Goal: Task Accomplishment & Management: Complete application form

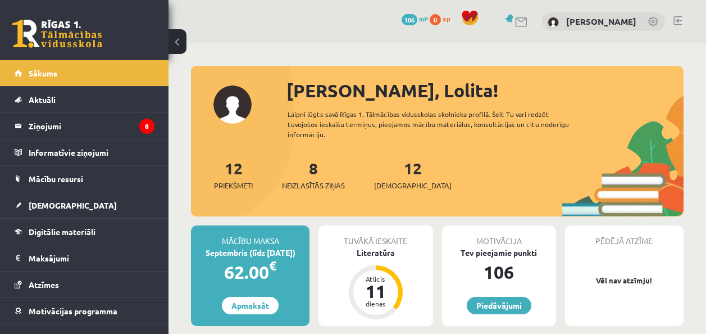
scroll to position [730, 0]
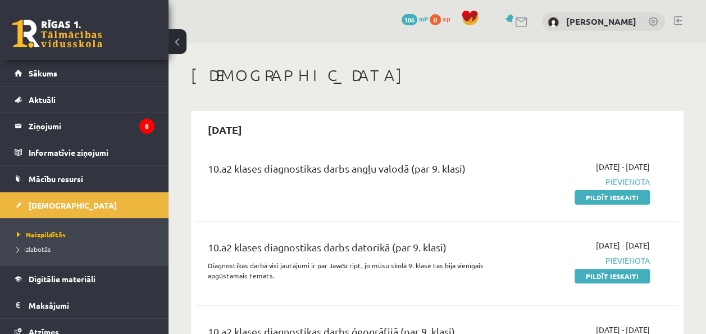
scroll to position [56, 0]
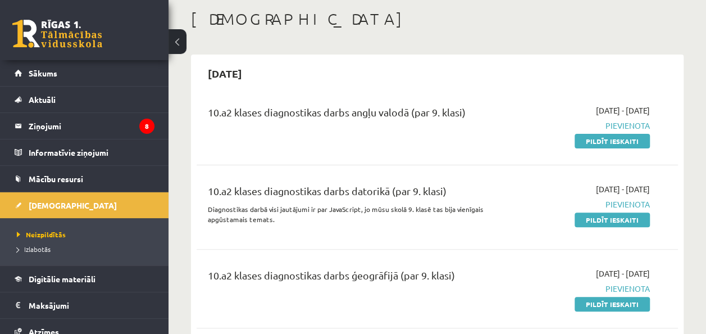
click at [184, 51] on button at bounding box center [178, 41] width 18 height 25
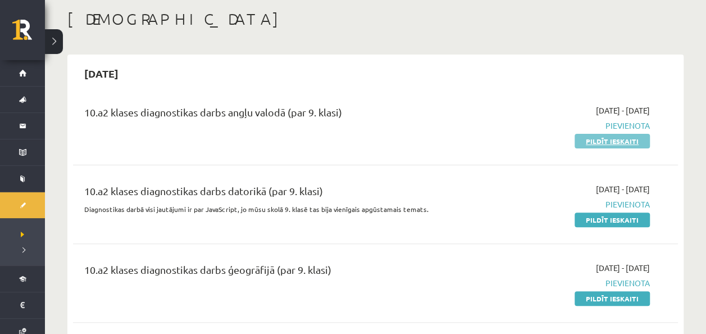
click at [593, 140] on link "Pildīt ieskaiti" at bounding box center [612, 141] width 75 height 15
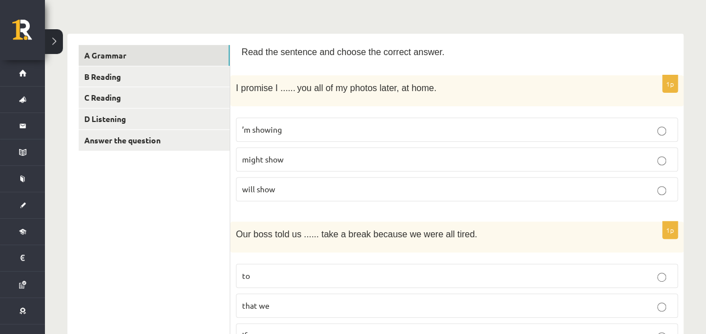
scroll to position [169, 0]
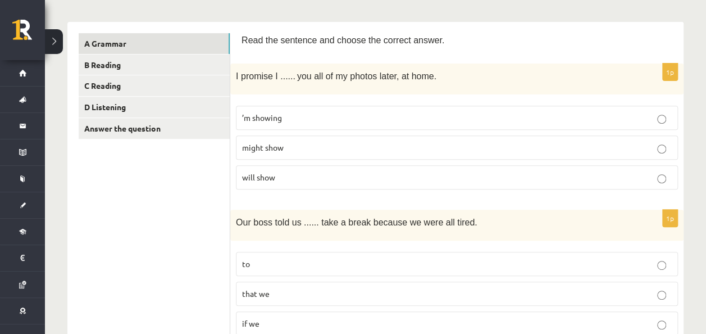
drag, startPoint x: 231, startPoint y: 76, endPoint x: 421, endPoint y: 81, distance: 189.9
click at [421, 81] on div "I promise I ...... you all of my photos later, at home." at bounding box center [456, 78] width 453 height 31
drag, startPoint x: 421, startPoint y: 81, endPoint x: 385, endPoint y: 76, distance: 36.9
copy p "I promise I ...... you all of my photos later, at home."
click at [432, 75] on p "I promise I ...... you all of my photos later, at home." at bounding box center [429, 75] width 386 height 13
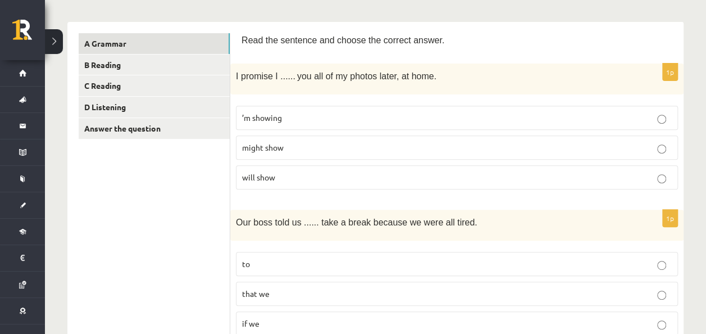
click at [329, 171] on p "will show" at bounding box center [457, 177] width 430 height 12
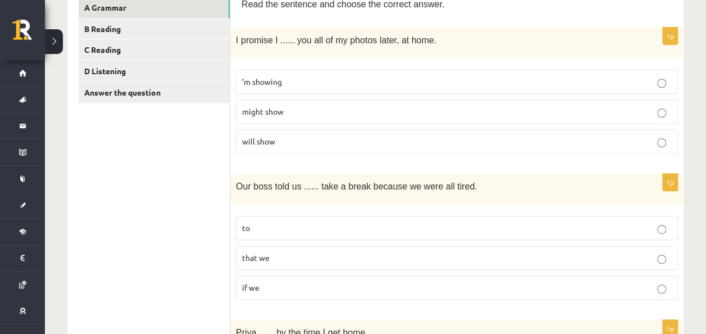
scroll to position [281, 0]
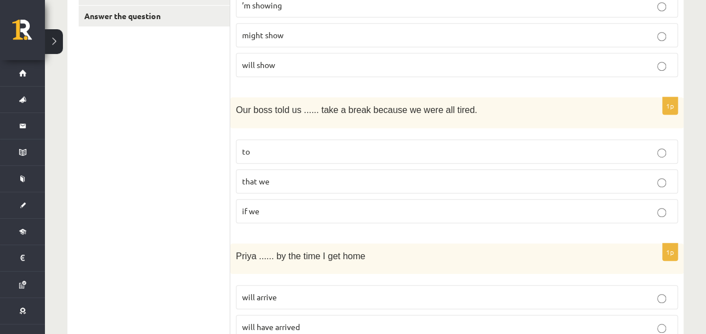
click at [366, 148] on p "to" at bounding box center [457, 151] width 430 height 12
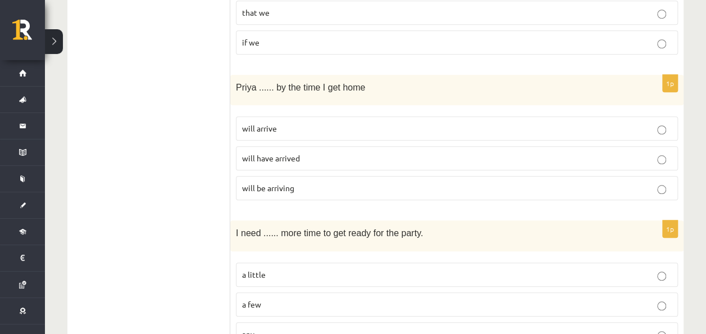
scroll to position [506, 0]
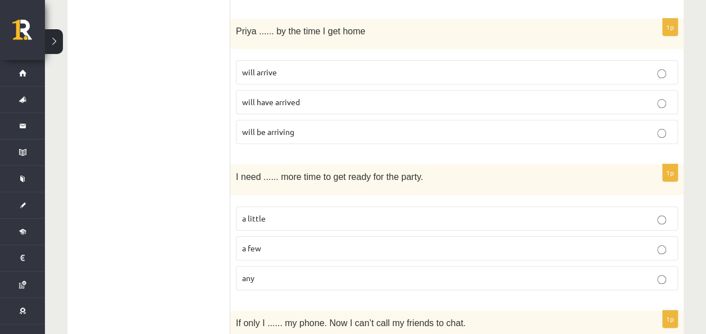
click at [352, 140] on fieldset "will arrive will have arrived will be arriving" at bounding box center [457, 100] width 442 height 93
click at [347, 131] on p "will be arriving" at bounding box center [457, 132] width 430 height 12
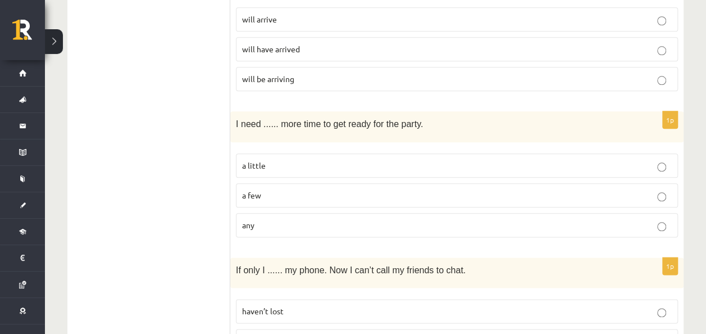
scroll to position [618, 0]
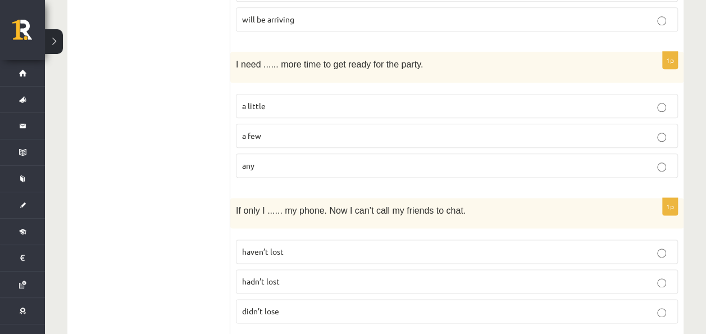
click at [313, 100] on p "a little" at bounding box center [457, 106] width 430 height 12
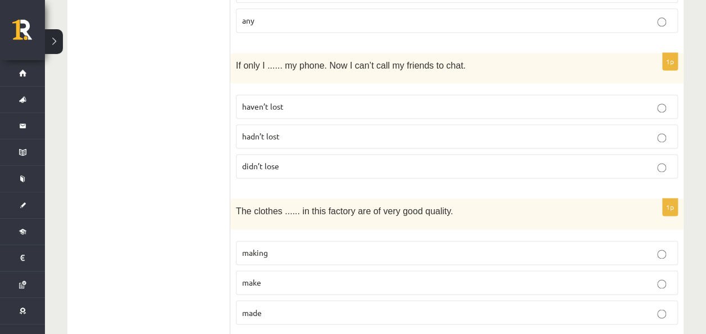
scroll to position [786, 0]
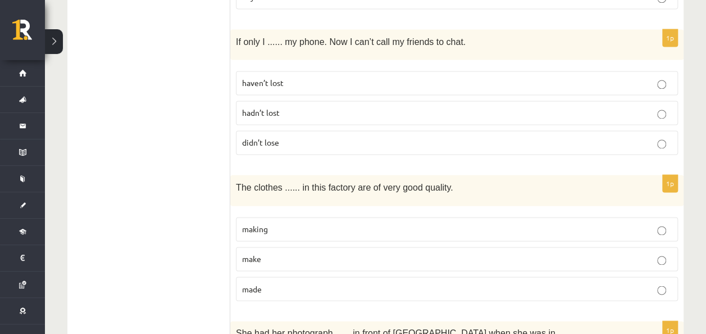
click at [349, 83] on label "haven’t lost" at bounding box center [457, 83] width 442 height 24
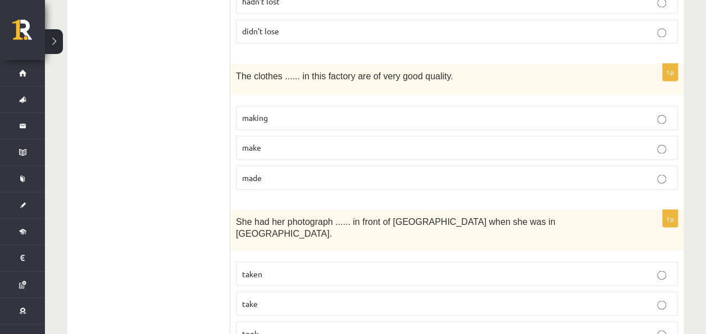
scroll to position [899, 0]
click at [368, 174] on p "made" at bounding box center [457, 176] width 430 height 12
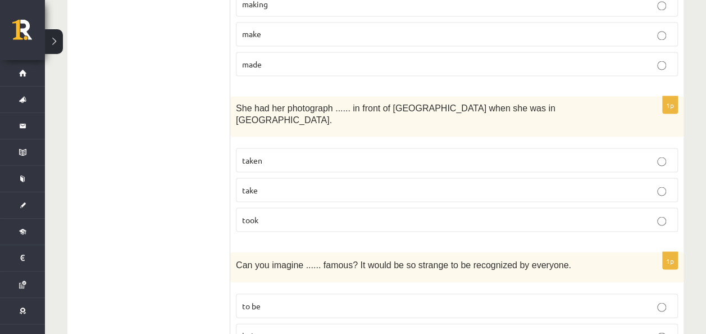
click at [352, 154] on p "taken" at bounding box center [457, 160] width 430 height 12
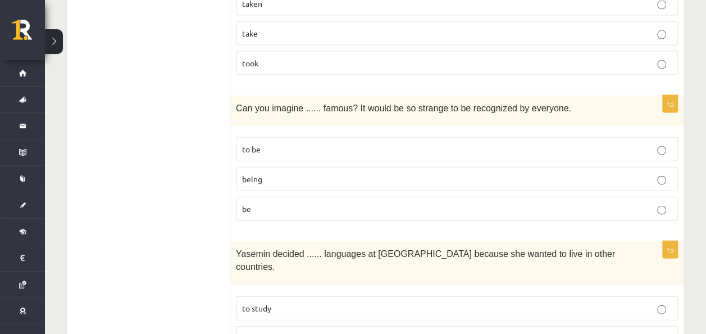
scroll to position [1180, 0]
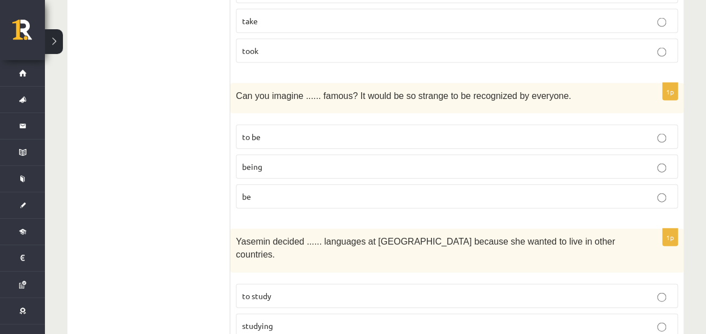
click at [377, 131] on p "to be" at bounding box center [457, 137] width 430 height 12
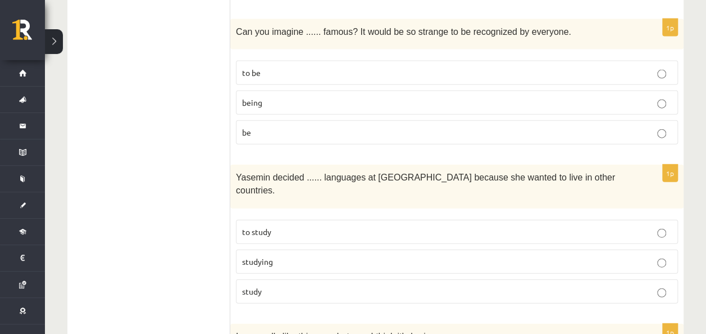
scroll to position [1292, 0]
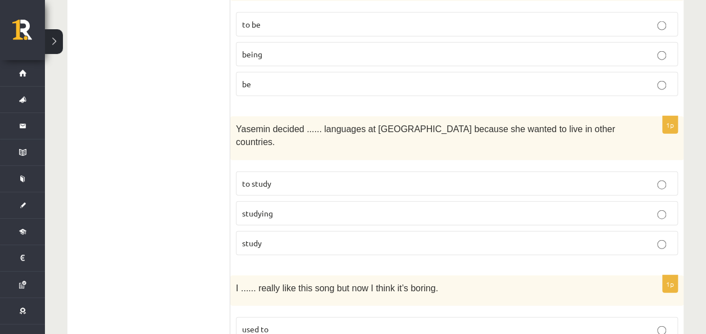
click at [320, 177] on p "to study" at bounding box center [457, 183] width 430 height 12
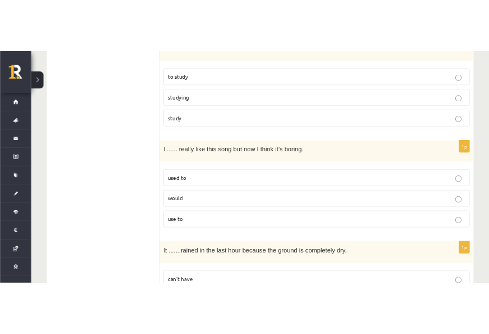
scroll to position [1460, 0]
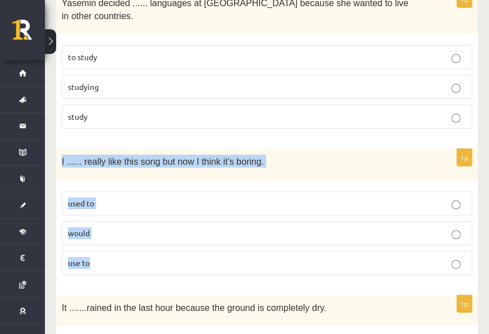
drag, startPoint x: 62, startPoint y: 115, endPoint x: 229, endPoint y: 216, distance: 195.5
click at [229, 216] on div "1p I ...... really like this song but now I think it’s boring. used to would us…" at bounding box center [267, 216] width 422 height 135
drag, startPoint x: 229, startPoint y: 216, endPoint x: 199, endPoint y: 114, distance: 106.6
copy div "I ...... really like this song but now I think it’s boring. used to would use to"
click at [450, 197] on p "used to" at bounding box center [267, 203] width 398 height 12
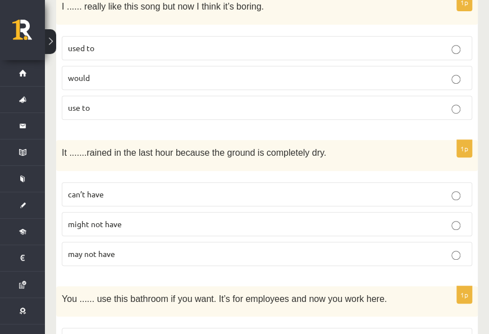
scroll to position [1629, 0]
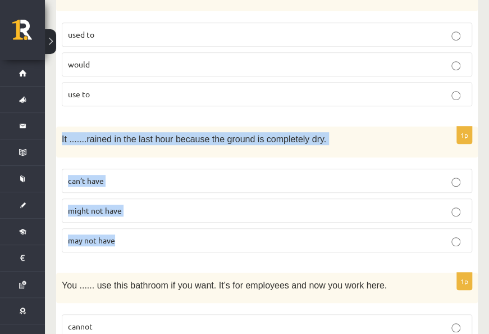
drag, startPoint x: 61, startPoint y: 92, endPoint x: 307, endPoint y: 181, distance: 261.5
click at [307, 181] on div "1p It ....... rained in the last hour because the ground is completely dry. can…" at bounding box center [267, 193] width 422 height 135
drag, startPoint x: 307, startPoint y: 181, endPoint x: 290, endPoint y: 92, distance: 90.9
copy div "It ....... rained in the last hour because the ground is completely dry. can’t …"
click at [171, 175] on p "can’t have" at bounding box center [267, 181] width 398 height 12
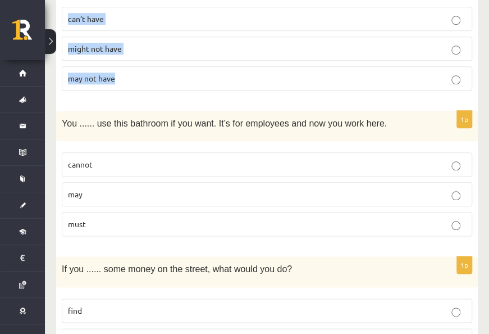
scroll to position [1797, 0]
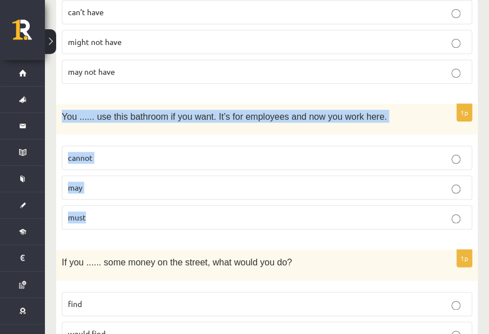
drag, startPoint x: 62, startPoint y: 65, endPoint x: 352, endPoint y: 161, distance: 305.1
click at [352, 161] on div "1p You ...... use this bathroom if you want. It’s for employees and now you wor…" at bounding box center [267, 171] width 422 height 135
drag, startPoint x: 352, startPoint y: 161, endPoint x: 272, endPoint y: 70, distance: 120.6
copy div "You ...... use this bathroom if you want. It’s for employees and now you work h…"
click at [153, 181] on p "may" at bounding box center [267, 187] width 398 height 12
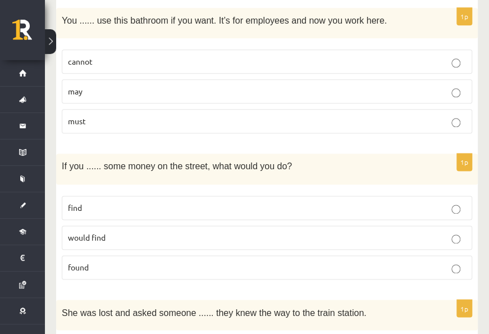
scroll to position [1910, 0]
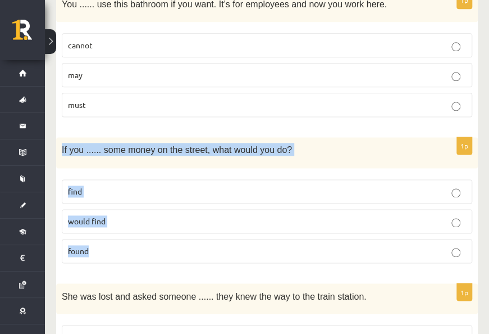
drag, startPoint x: 61, startPoint y: 98, endPoint x: 276, endPoint y: 194, distance: 236.1
click at [276, 194] on div "1p If you ...... some money on the street, what would you do? find would find f…" at bounding box center [267, 204] width 422 height 135
drag, startPoint x: 276, startPoint y: 194, endPoint x: 220, endPoint y: 100, distance: 109.3
copy div "If you ...... some money on the street, what would you do? find would find found"
click at [171, 245] on p "found" at bounding box center [267, 251] width 398 height 12
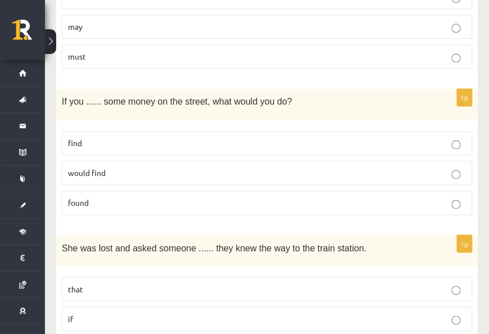
scroll to position [2022, 0]
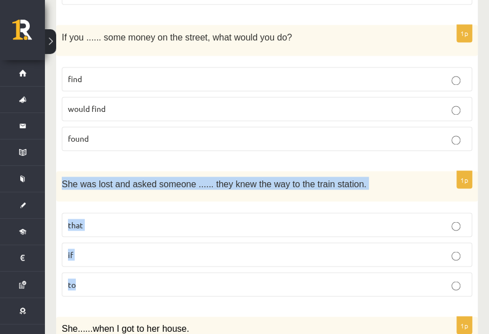
drag, startPoint x: 61, startPoint y: 132, endPoint x: 305, endPoint y: 227, distance: 261.6
click at [305, 227] on div "1p She was lost and asked someone ...... they knew the way to the train station…" at bounding box center [267, 238] width 422 height 135
drag, startPoint x: 305, startPoint y: 227, endPoint x: 253, endPoint y: 137, distance: 103.9
copy div "She was lost and asked someone ...... they knew the way to the train station. t…"
click at [158, 248] on p "if" at bounding box center [267, 254] width 398 height 12
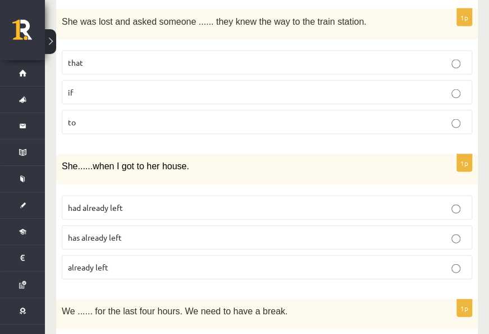
scroll to position [2191, 0]
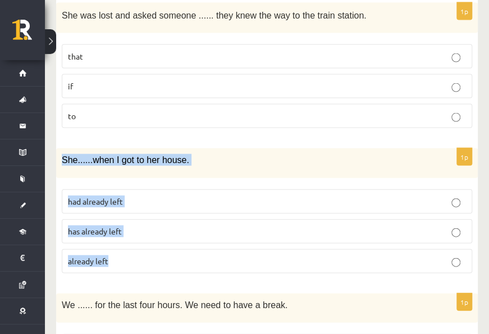
drag, startPoint x: 61, startPoint y: 107, endPoint x: 195, endPoint y: 202, distance: 164.9
click at [195, 202] on div "1p She ...... when I got to her house. had already left has already left alread…" at bounding box center [267, 215] width 422 height 134
drag, startPoint x: 195, startPoint y: 202, endPoint x: 165, endPoint y: 106, distance: 101.3
copy div "She ...... when I got to her house. had already left has already left already l…"
click at [155, 195] on p "had already left" at bounding box center [267, 201] width 398 height 12
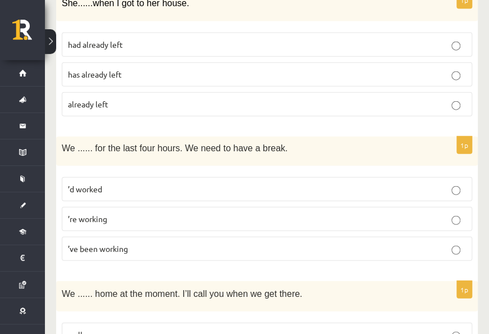
scroll to position [2359, 0]
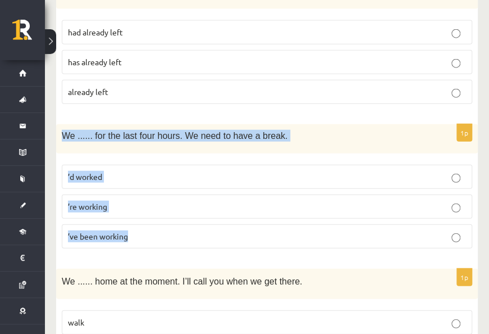
drag, startPoint x: 62, startPoint y: 83, endPoint x: 286, endPoint y: 175, distance: 242.8
click at [286, 175] on div "1p We ...... for the last four hours. We need to have a break. ’d worked ’re wo…" at bounding box center [267, 190] width 422 height 133
drag, startPoint x: 286, startPoint y: 175, endPoint x: 231, endPoint y: 86, distance: 104.4
copy div "We ...... for the last four hours. We need to have a break. ’d worked ’re worki…"
click at [192, 230] on p "’ve been working" at bounding box center [267, 236] width 398 height 12
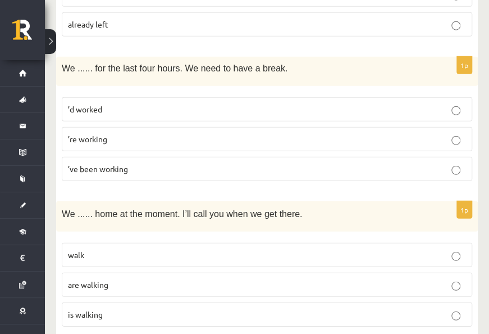
scroll to position [2528, 0]
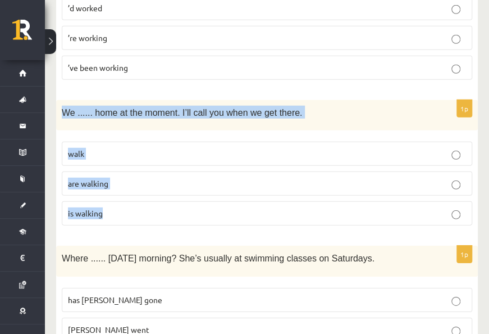
drag, startPoint x: 61, startPoint y: 55, endPoint x: 248, endPoint y: 149, distance: 208.7
click at [248, 149] on div "1p We ...... home at the moment. I’ll call you when we get there. walk are walk…" at bounding box center [267, 167] width 422 height 135
copy div "We ...... home at the moment. I’ll call you when we get there. walk are walking…"
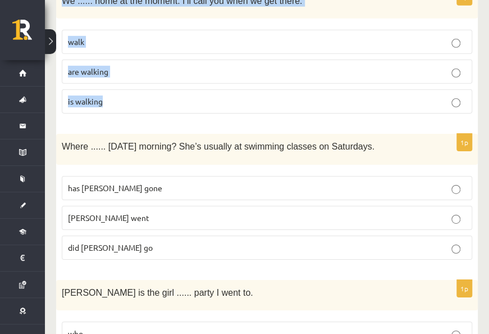
scroll to position [2640, 0]
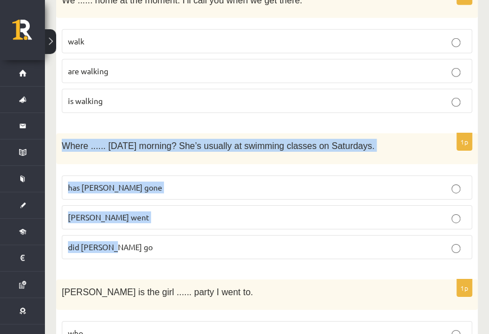
drag, startPoint x: 63, startPoint y: 91, endPoint x: 316, endPoint y: 179, distance: 267.7
click at [316, 179] on div "1p Where ...... yesterday morning? She’s usually at swimming classes on Saturda…" at bounding box center [267, 200] width 422 height 135
drag, startPoint x: 316, startPoint y: 179, endPoint x: 238, endPoint y: 91, distance: 117.4
copy div "Where ...... yesterday morning? She’s usually at swimming classes on Saturdays.…"
click at [290, 241] on p "did Molly go" at bounding box center [267, 247] width 398 height 12
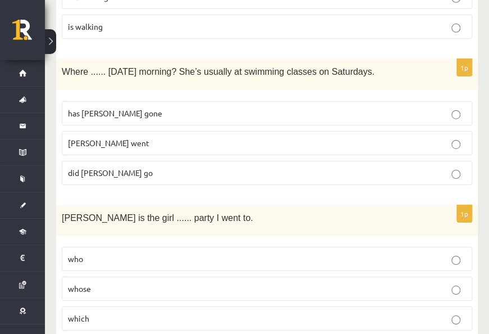
scroll to position [2835, 0]
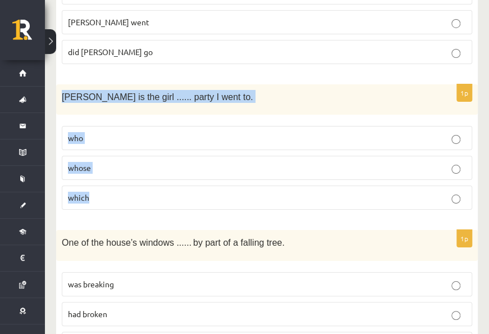
drag, startPoint x: 62, startPoint y: 39, endPoint x: 210, endPoint y: 134, distance: 175.6
click at [210, 134] on div "1p Jenny is the girl ...... party I went to. who whose which" at bounding box center [267, 151] width 422 height 135
drag, startPoint x: 210, startPoint y: 134, endPoint x: 161, endPoint y: 38, distance: 107.3
click at [183, 162] on p "whose" at bounding box center [267, 168] width 398 height 12
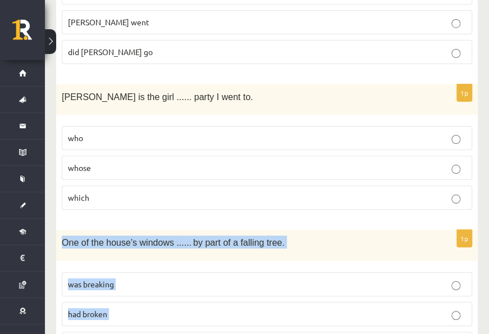
drag, startPoint x: 63, startPoint y: 185, endPoint x: 235, endPoint y: 279, distance: 196.0
click at [235, 279] on div "1p One of the house’s windows ...... by part of a falling tree. was breaking ha…" at bounding box center [267, 297] width 422 height 135
drag, startPoint x: 235, startPoint y: 279, endPoint x: 221, endPoint y: 183, distance: 97.1
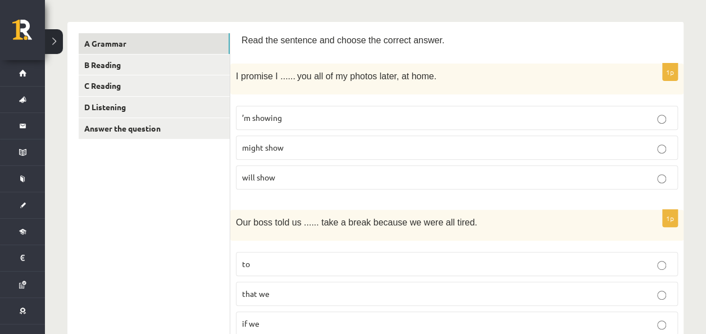
scroll to position [0, 0]
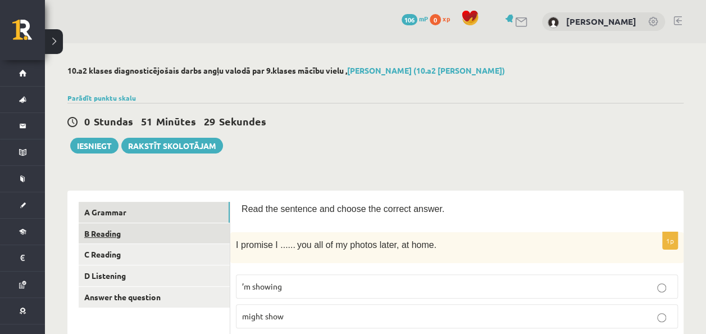
click at [97, 233] on link "B Reading" at bounding box center [154, 233] width 151 height 21
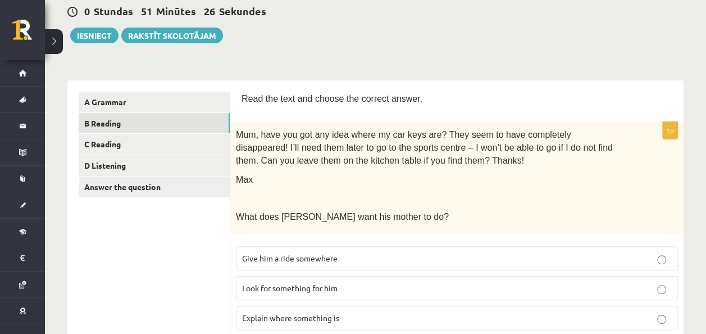
scroll to position [56, 0]
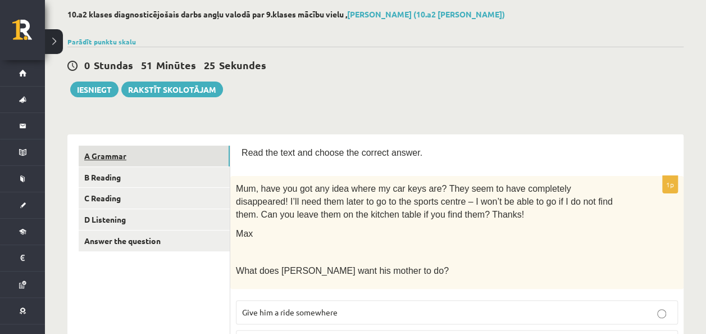
click at [122, 157] on link "A Grammar" at bounding box center [154, 155] width 151 height 21
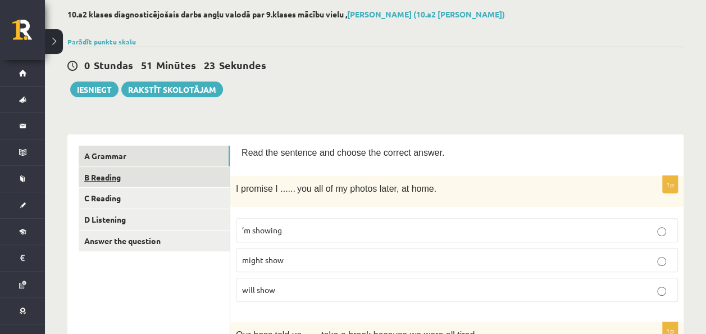
click at [116, 174] on link "B Reading" at bounding box center [154, 177] width 151 height 21
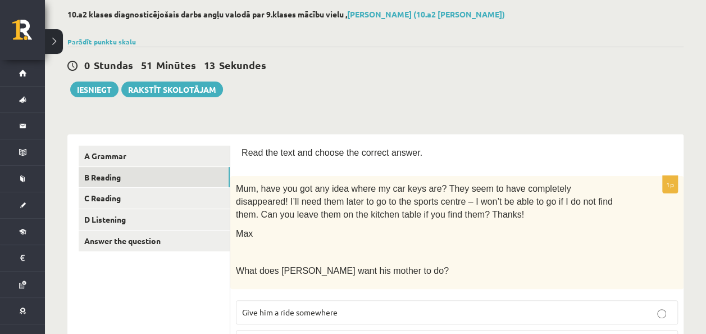
scroll to position [112, 0]
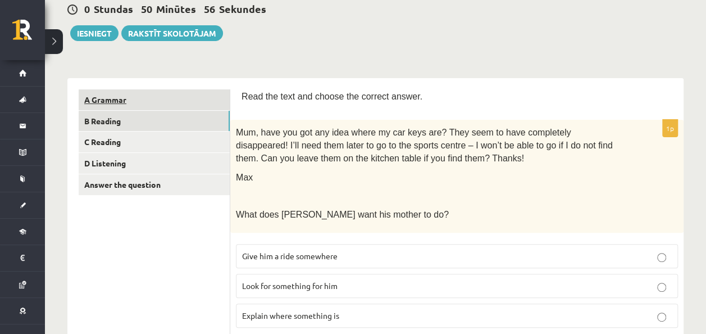
click at [150, 95] on link "A Grammar" at bounding box center [154, 99] width 151 height 21
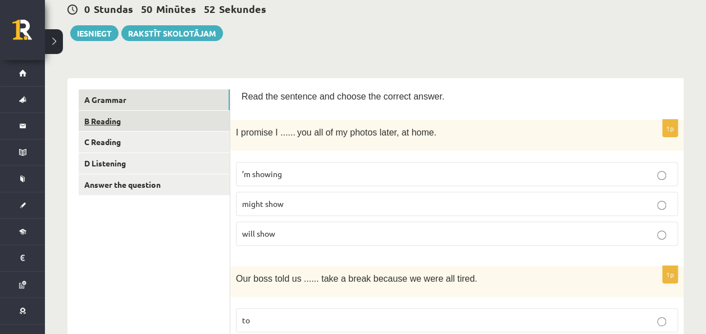
click at [158, 121] on link "B Reading" at bounding box center [154, 121] width 151 height 21
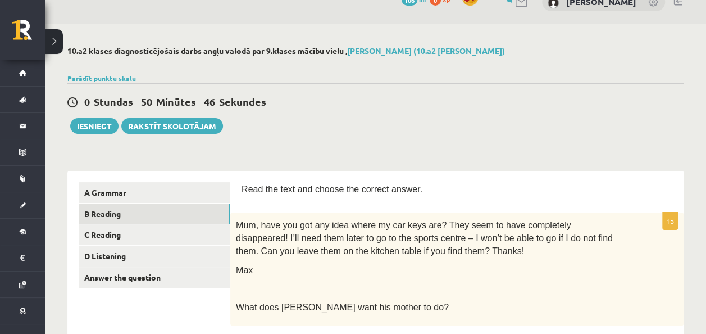
scroll to position [0, 0]
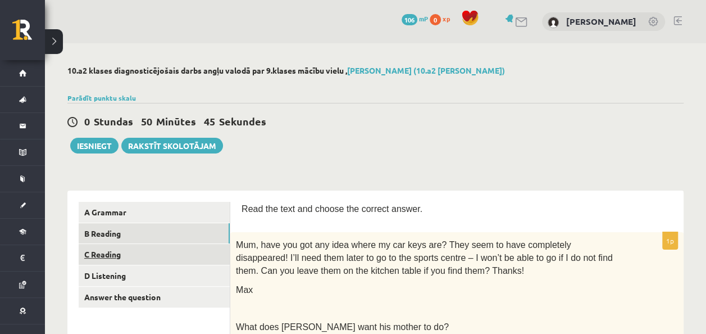
click at [162, 258] on link "C Reading" at bounding box center [154, 254] width 151 height 21
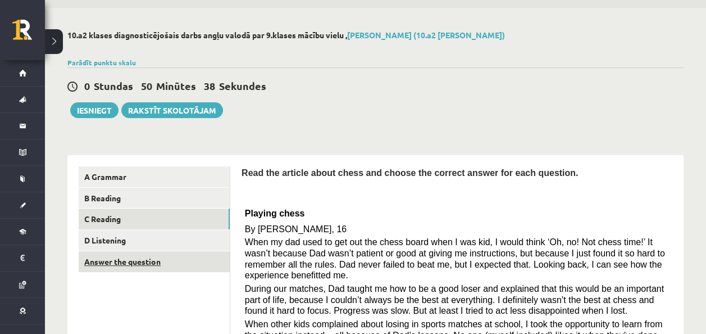
scroll to position [56, 0]
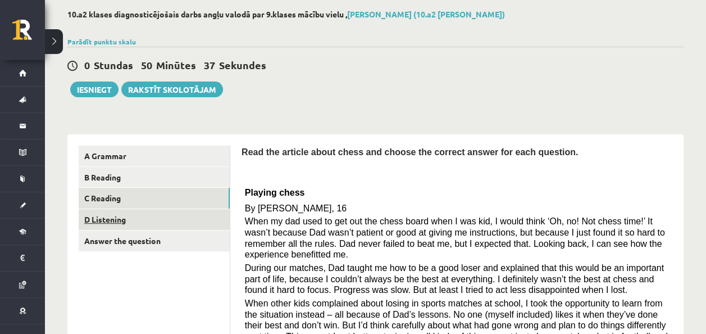
click at [183, 217] on link "D Listening" at bounding box center [154, 219] width 151 height 21
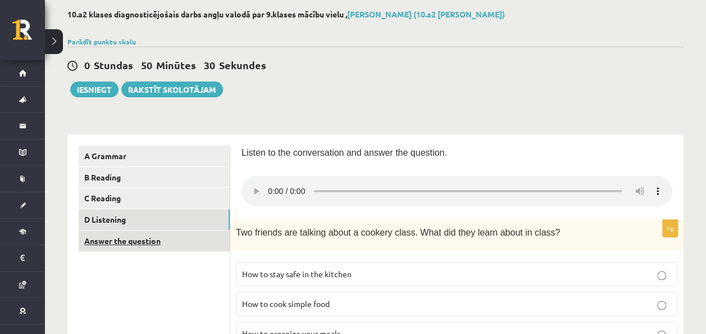
click at [140, 243] on link "Answer the question" at bounding box center [154, 240] width 151 height 21
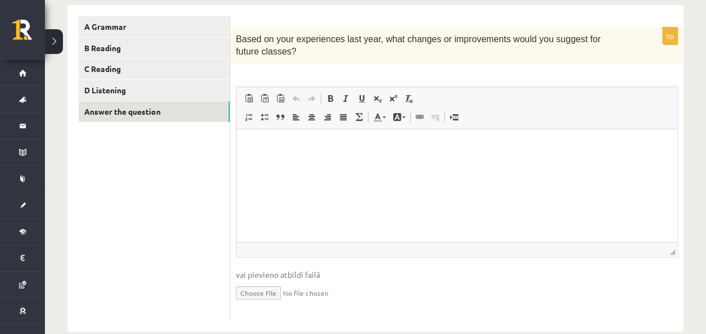
scroll to position [205, 0]
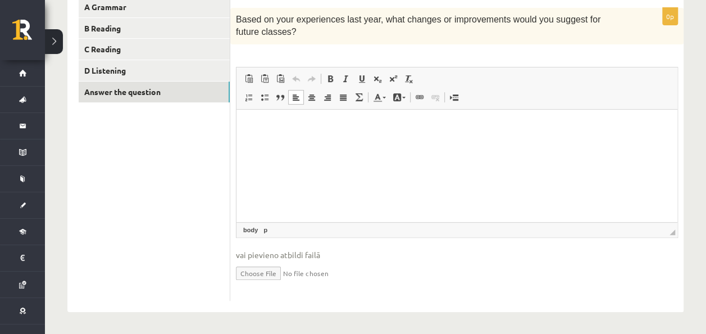
click at [302, 143] on html at bounding box center [456, 126] width 441 height 34
drag, startPoint x: 330, startPoint y: 167, endPoint x: 407, endPoint y: 152, distance: 79.0
click at [408, 143] on html at bounding box center [456, 126] width 441 height 34
click at [127, 25] on link "B Reading" at bounding box center [154, 28] width 151 height 21
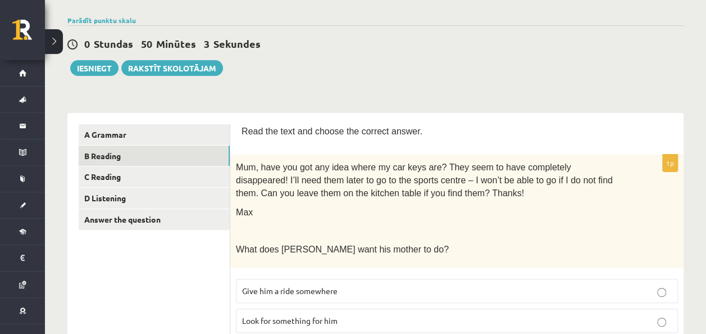
scroll to position [112, 0]
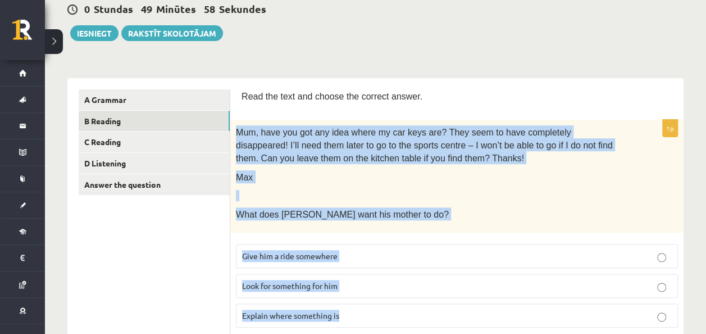
drag, startPoint x: 237, startPoint y: 132, endPoint x: 440, endPoint y: 303, distance: 265.9
click at [440, 303] on div "1p Mum, have you got any idea where my car keys are? They seem to have complete…" at bounding box center [456, 228] width 453 height 217
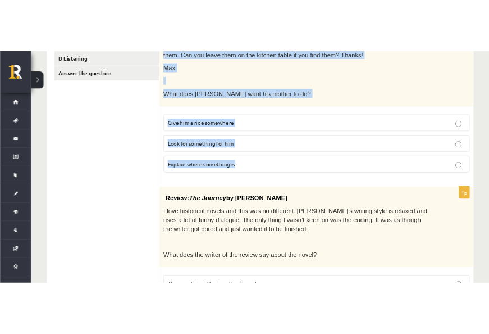
scroll to position [281, 0]
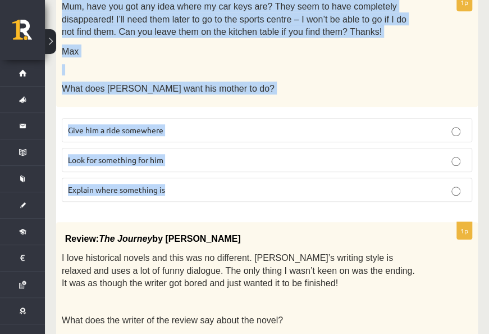
click at [246, 154] on p "Look for something for him" at bounding box center [267, 160] width 398 height 12
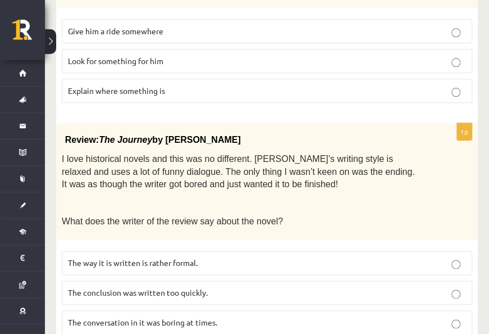
scroll to position [393, 0]
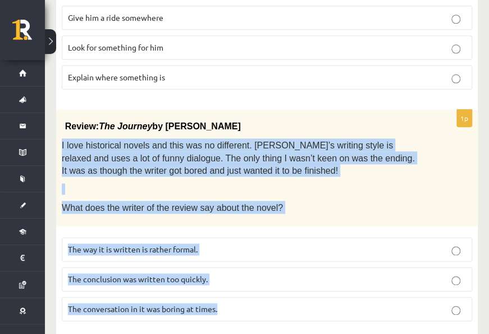
drag, startPoint x: 62, startPoint y: 130, endPoint x: 268, endPoint y: 283, distance: 257.0
click at [268, 283] on div "1p Review: The Journey by Elizabeth Brown I love historical novels and this was…" at bounding box center [267, 220] width 422 height 220
drag, startPoint x: 268, startPoint y: 283, endPoint x: 204, endPoint y: 134, distance: 162.5
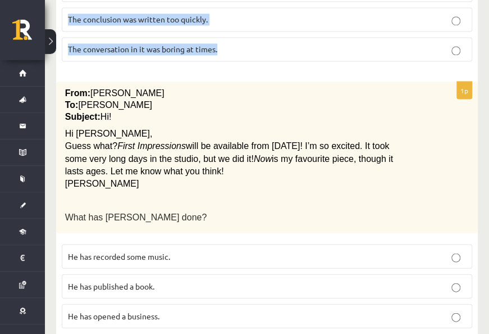
scroll to position [674, 0]
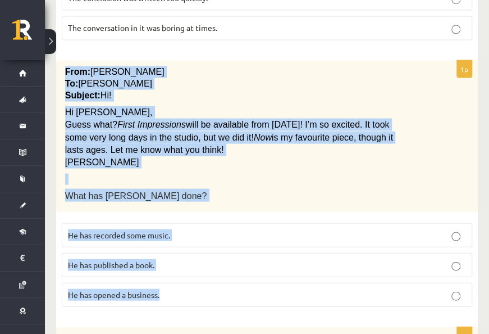
drag, startPoint x: 66, startPoint y: 56, endPoint x: 266, endPoint y: 269, distance: 292.1
click at [266, 269] on div "1p From: Pete To: Cathy Subject: Hi! Hi Cathy, Guess what? First Impressions wi…" at bounding box center [267, 187] width 422 height 255
drag, startPoint x: 266, startPoint y: 269, endPoint x: 188, endPoint y: 120, distance: 168.1
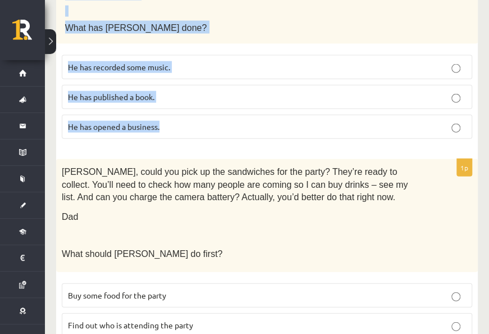
scroll to position [843, 0]
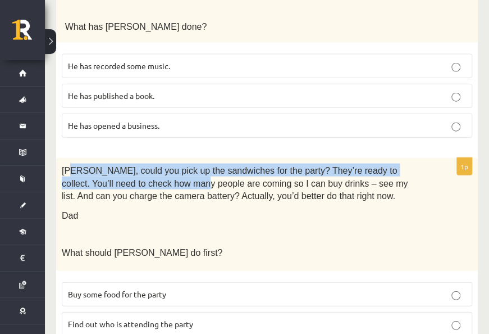
drag, startPoint x: 72, startPoint y: 157, endPoint x: 119, endPoint y: 162, distance: 47.5
click at [123, 166] on span "Tom, could you pick up the sandwiches for the party? They’re ready to collect. …" at bounding box center [235, 183] width 346 height 35
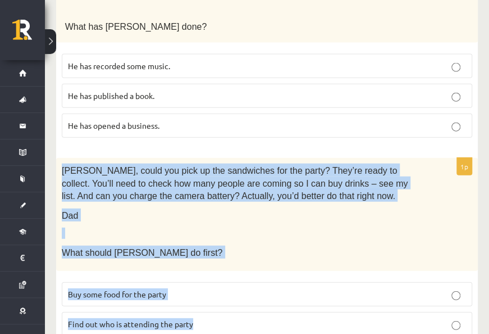
drag, startPoint x: 119, startPoint y: 162, endPoint x: 244, endPoint y: 307, distance: 191.6
click at [244, 307] on div "1p Tom, could you pick up the sandwiches for the party? They’re ready to collec…" at bounding box center [267, 266] width 422 height 217
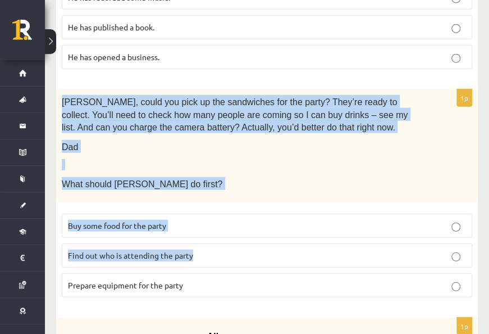
scroll to position [955, 0]
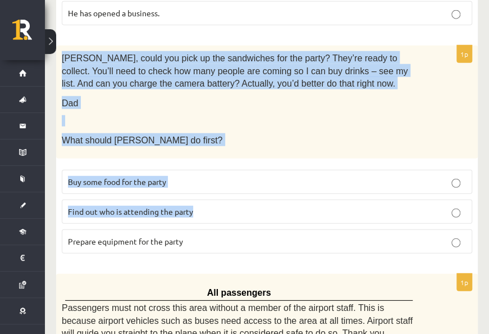
click at [186, 115] on p at bounding box center [239, 120] width 354 height 11
drag, startPoint x: 62, startPoint y: 44, endPoint x: 230, endPoint y: 213, distance: 239.1
click at [230, 213] on div "1p Tom, could you pick up the sandwiches for the party? They’re ready to collec…" at bounding box center [267, 153] width 422 height 217
drag, startPoint x: 230, startPoint y: 213, endPoint x: 198, endPoint y: 55, distance: 161.6
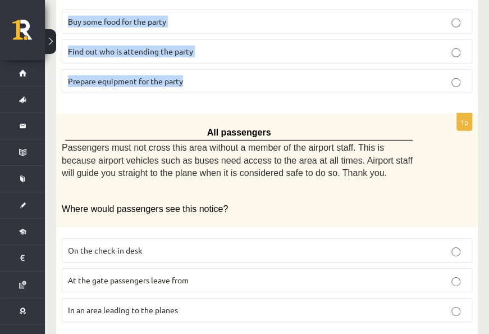
scroll to position [1180, 0]
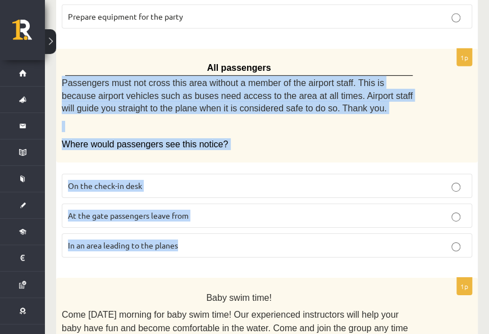
drag, startPoint x: 60, startPoint y: 65, endPoint x: 276, endPoint y: 225, distance: 269.2
click at [276, 225] on div "1p All passengers Passengers must not cross this area without a member of the a…" at bounding box center [267, 158] width 422 height 218
drag, startPoint x: 276, startPoint y: 225, endPoint x: 244, endPoint y: 80, distance: 148.5
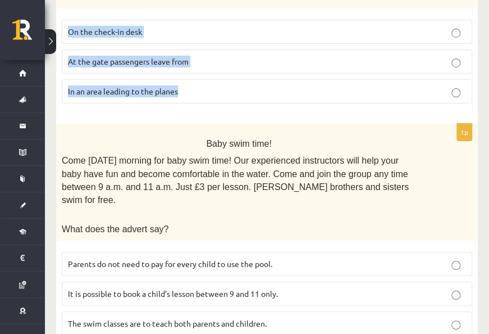
scroll to position [1336, 0]
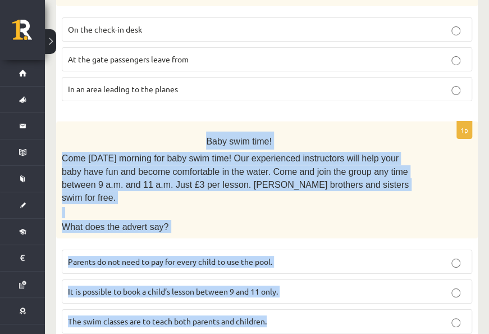
drag, startPoint x: 210, startPoint y: 122, endPoint x: 333, endPoint y: 276, distance: 196.6
click at [333, 276] on div "1p Baby swim time! Come on Sunday morning for baby swim time! Our experienced i…" at bounding box center [267, 231] width 422 height 220
drag, startPoint x: 333, startPoint y: 276, endPoint x: 264, endPoint y: 140, distance: 152.2
click at [53, 47] on button at bounding box center [50, 41] width 11 height 25
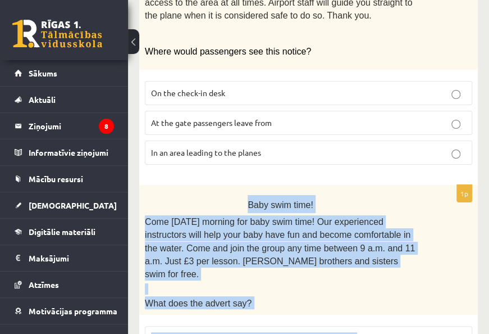
click at [134, 42] on button at bounding box center [133, 41] width 11 height 25
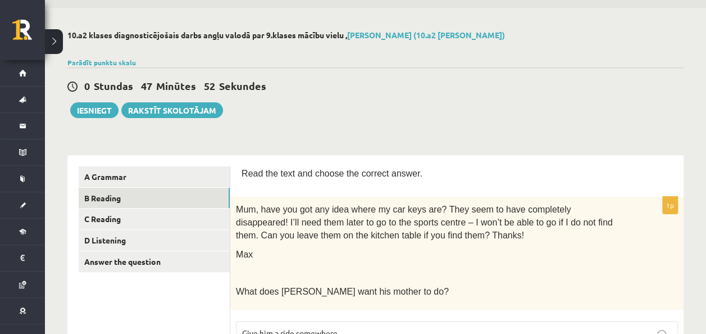
scroll to position [112, 0]
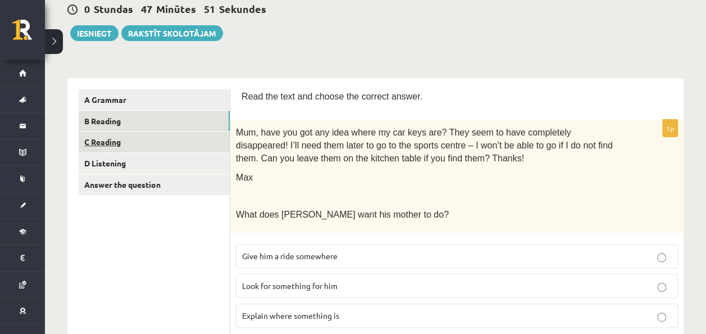
click at [112, 142] on link "C Reading" at bounding box center [154, 141] width 151 height 21
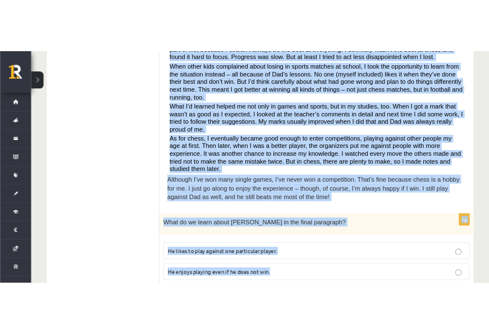
scroll to position [393, 0]
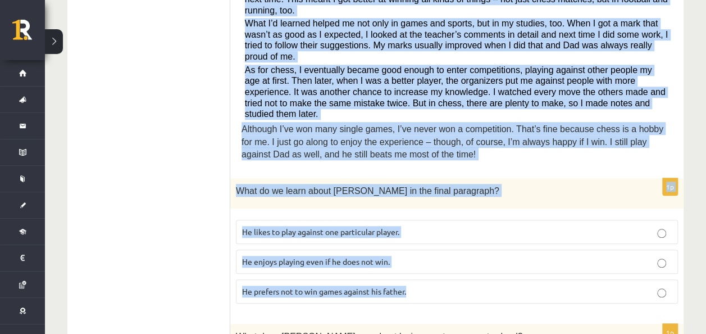
drag, startPoint x: 245, startPoint y: 81, endPoint x: 435, endPoint y: 270, distance: 267.7
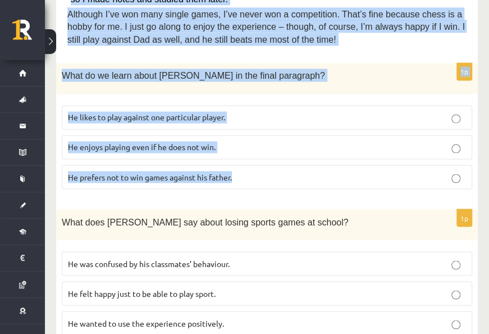
scroll to position [618, 0]
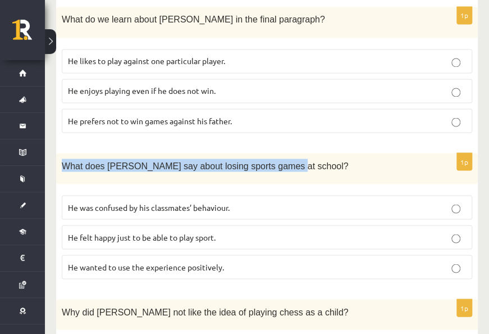
drag, startPoint x: 62, startPoint y: 142, endPoint x: 277, endPoint y: 147, distance: 215.2
click at [277, 158] on p "What does Sam say about losing sports games at school?" at bounding box center [239, 164] width 354 height 13
drag, startPoint x: 277, startPoint y: 147, endPoint x: 245, endPoint y: 140, distance: 33.4
click at [323, 158] on p "What does Sam say about losing sports games at school?" at bounding box center [239, 164] width 354 height 13
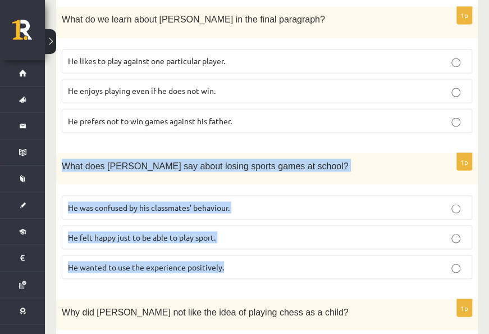
drag, startPoint x: 63, startPoint y: 142, endPoint x: 233, endPoint y: 243, distance: 197.5
click at [233, 243] on div "1p What does Sam say about losing sports games at school? He was confused by hi…" at bounding box center [267, 220] width 422 height 135
drag, startPoint x: 233, startPoint y: 243, endPoint x: 203, endPoint y: 137, distance: 109.9
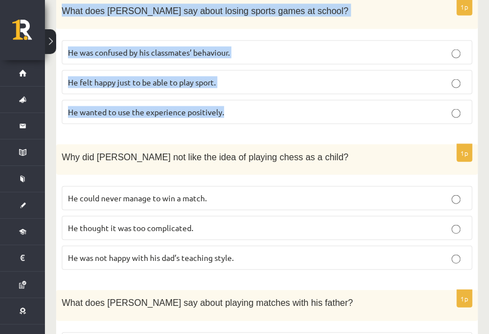
scroll to position [786, 0]
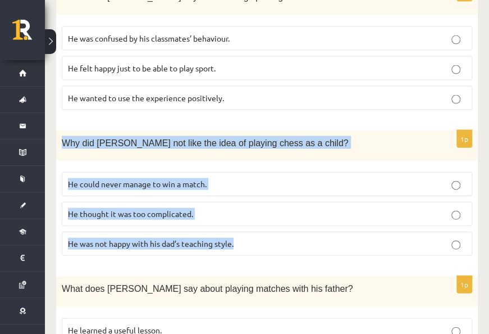
drag, startPoint x: 61, startPoint y: 113, endPoint x: 257, endPoint y: 208, distance: 217.6
click at [257, 208] on div "1p Why did Sam not like the idea of playing chess as a child? He could never ma…" at bounding box center [267, 197] width 422 height 135
drag, startPoint x: 257, startPoint y: 208, endPoint x: 227, endPoint y: 117, distance: 95.9
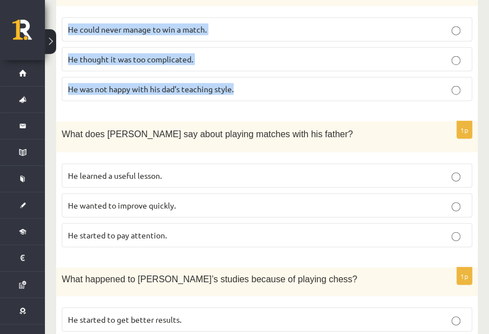
scroll to position [955, 0]
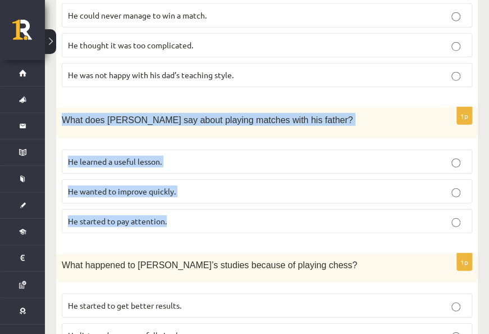
drag, startPoint x: 82, startPoint y: 94, endPoint x: 198, endPoint y: 186, distance: 148.3
click at [198, 186] on div "1p What does Sam say about playing matches with his father? He learned a useful…" at bounding box center [267, 174] width 422 height 135
drag, startPoint x: 198, startPoint y: 186, endPoint x: 176, endPoint y: 94, distance: 95.2
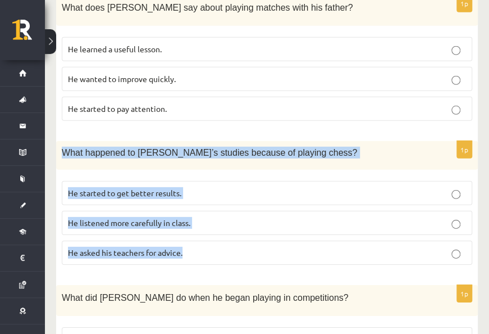
drag, startPoint x: 61, startPoint y: 124, endPoint x: 241, endPoint y: 227, distance: 207.8
click at [241, 227] on div "1p What happened to Sam’s studies because of playing chess? He started to get b…" at bounding box center [267, 207] width 422 height 133
drag, startPoint x: 241, startPoint y: 227, endPoint x: 222, endPoint y: 125, distance: 103.3
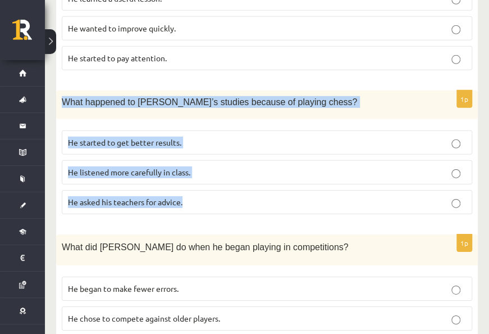
scroll to position [1152, 0]
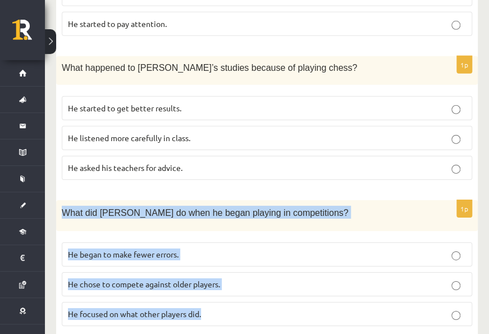
drag, startPoint x: 124, startPoint y: 185, endPoint x: 265, endPoint y: 275, distance: 166.7
click at [265, 275] on div "1p What did Sam do when he began playing in competitions? He began to make fewe…" at bounding box center [267, 267] width 422 height 135
drag, startPoint x: 265, startPoint y: 275, endPoint x: 250, endPoint y: 184, distance: 91.6
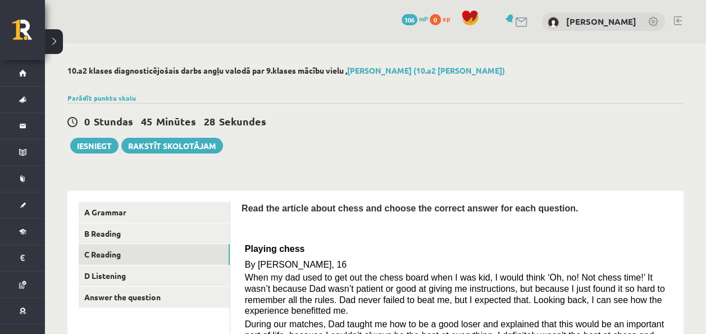
scroll to position [112, 0]
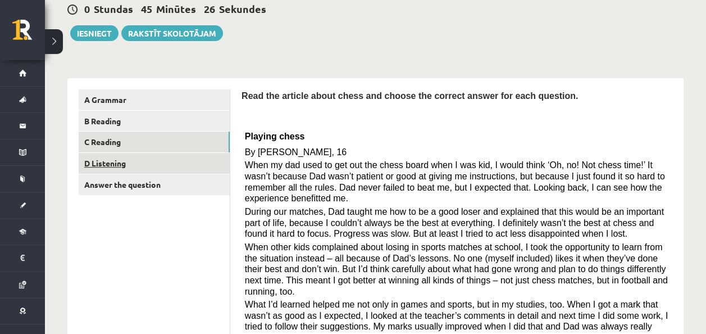
click at [108, 165] on link "D Listening" at bounding box center [154, 163] width 151 height 21
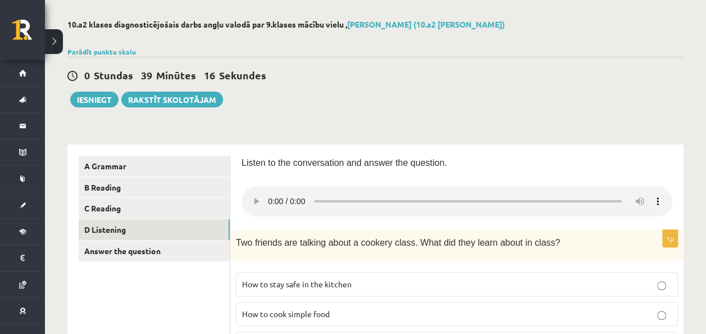
scroll to position [158, 0]
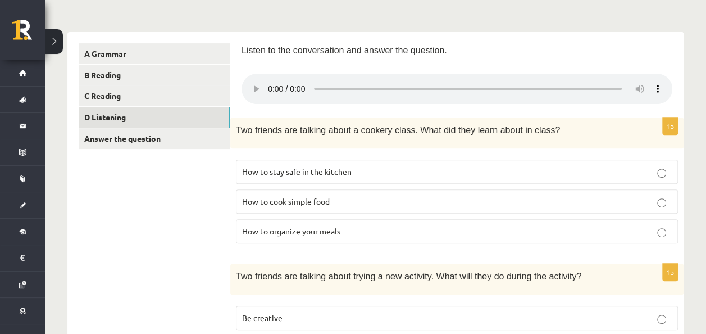
click at [320, 204] on p "How to cook simple food" at bounding box center [457, 201] width 430 height 12
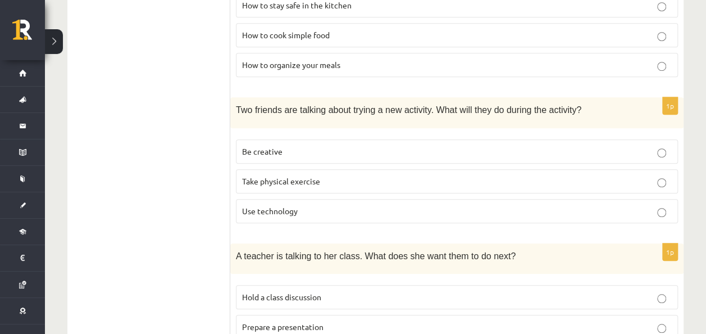
scroll to position [327, 0]
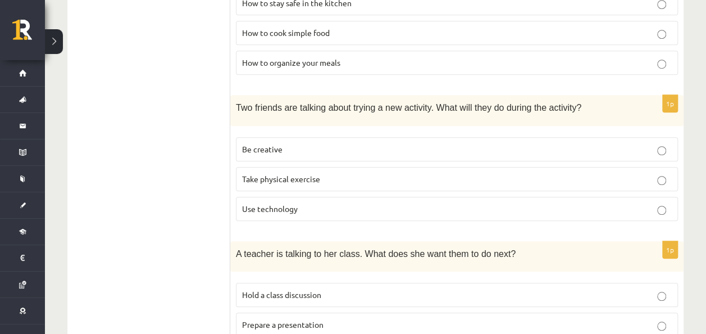
click at [321, 179] on p "Take physical exercise" at bounding box center [457, 179] width 430 height 12
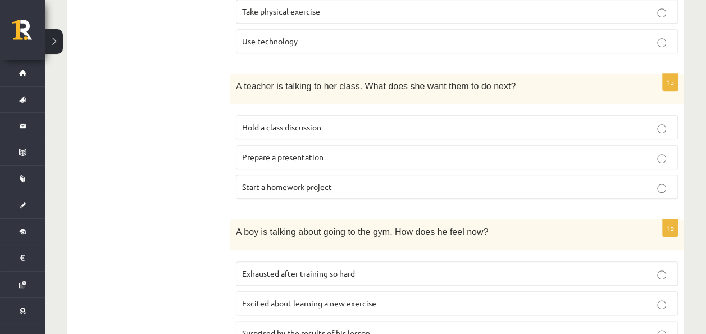
scroll to position [495, 0]
click at [322, 155] on span "Prepare a presentation" at bounding box center [282, 156] width 81 height 10
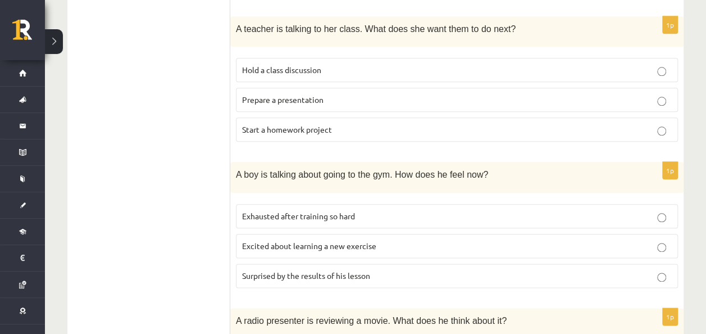
click at [330, 130] on p "Start a homework project" at bounding box center [457, 130] width 430 height 12
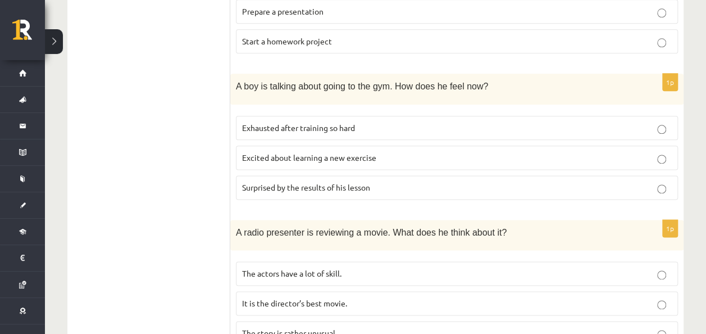
scroll to position [664, 0]
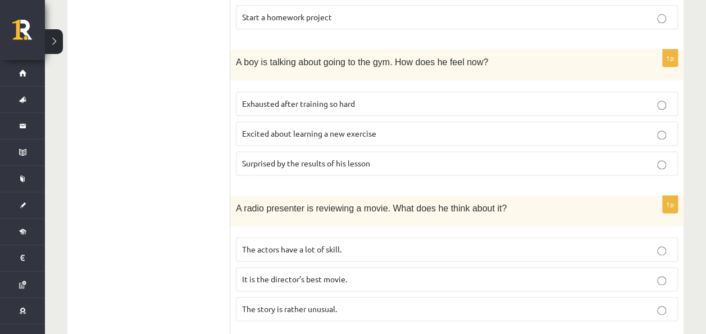
click at [329, 128] on span "Excited about learning a new exercise" at bounding box center [309, 133] width 134 height 10
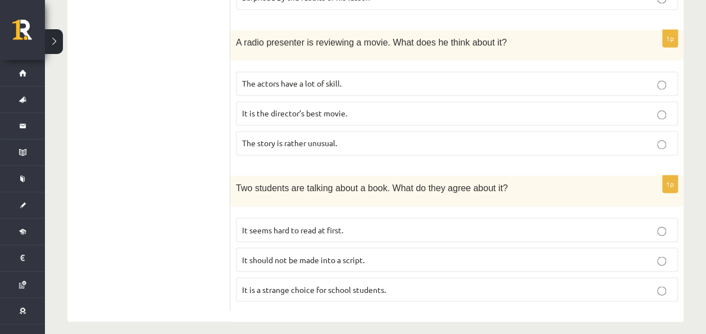
scroll to position [832, 0]
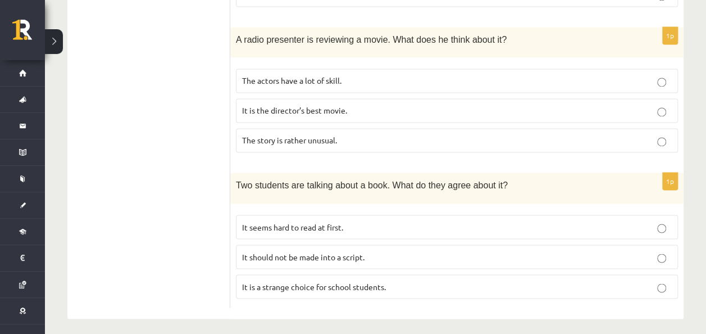
click at [338, 78] on span "The actors have a lot of skill." at bounding box center [291, 80] width 99 height 10
click at [327, 136] on span "The story is rather unusual." at bounding box center [289, 140] width 95 height 10
click at [323, 251] on span "It should not be made into a script." at bounding box center [303, 256] width 122 height 10
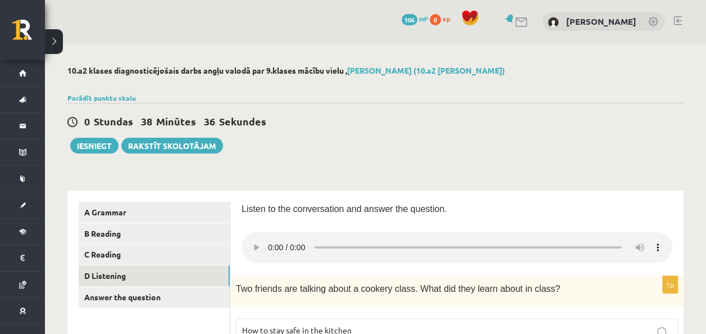
scroll to position [112, 0]
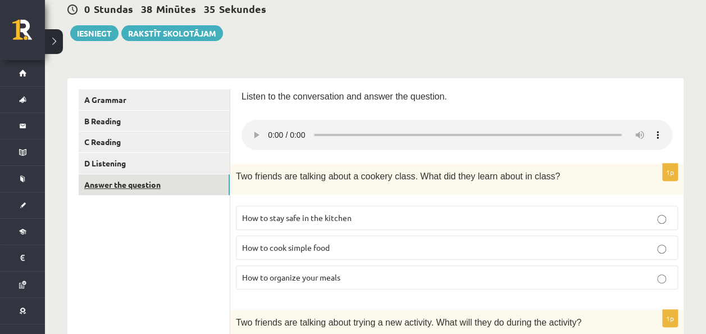
click at [198, 186] on link "Answer the question" at bounding box center [154, 184] width 151 height 21
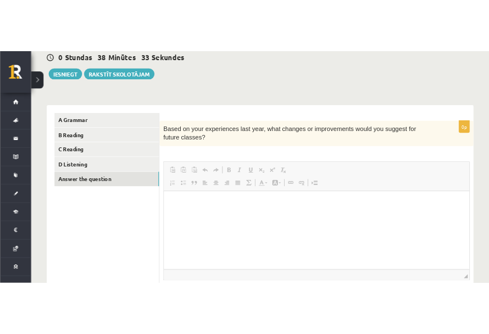
scroll to position [0, 0]
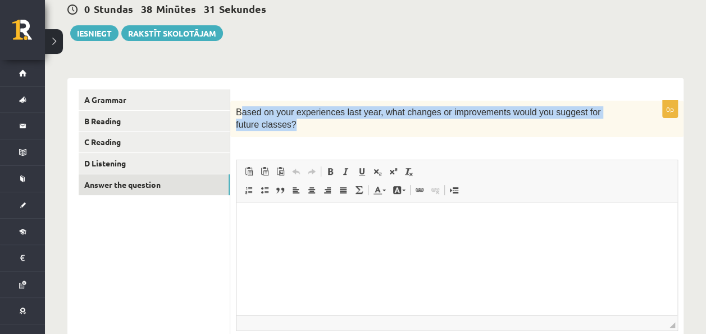
drag, startPoint x: 239, startPoint y: 116, endPoint x: 462, endPoint y: 122, distance: 222.5
click at [462, 122] on p "Based on your experiences last year, what changes or improvements would you sug…" at bounding box center [429, 118] width 386 height 25
click at [252, 115] on span "Based on your experiences last year, what changes or improvements would you sug…" at bounding box center [418, 118] width 365 height 22
drag, startPoint x: 237, startPoint y: 111, endPoint x: 461, endPoint y: 143, distance: 225.8
click at [461, 143] on div "0p Based on your experiences last year, what changes or improvements would you …" at bounding box center [456, 247] width 453 height 293
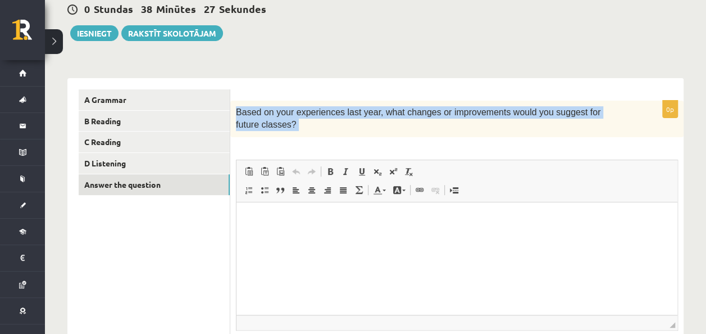
drag, startPoint x: 461, startPoint y: 143, endPoint x: 407, endPoint y: 110, distance: 63.3
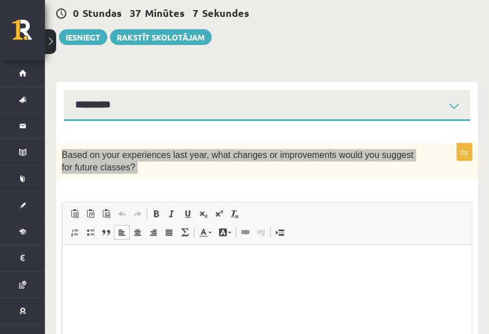
click at [301, 268] on html at bounding box center [266, 261] width 409 height 34
drag, startPoint x: 302, startPoint y: 268, endPoint x: 270, endPoint y: 271, distance: 31.6
click at [270, 271] on html at bounding box center [266, 261] width 409 height 34
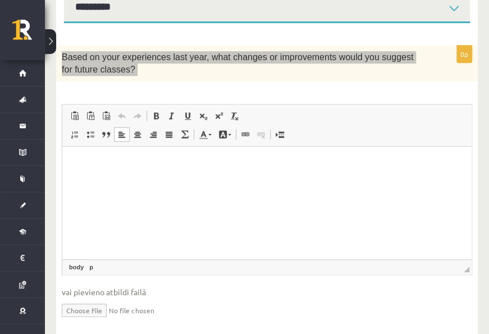
scroll to position [233, 0]
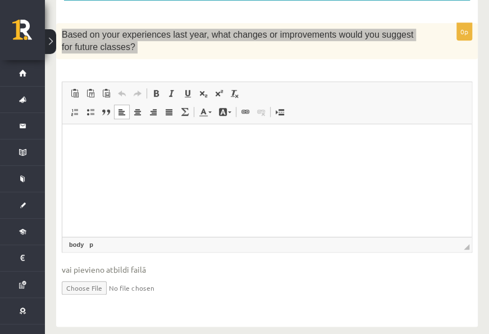
click at [290, 147] on html at bounding box center [266, 141] width 409 height 34
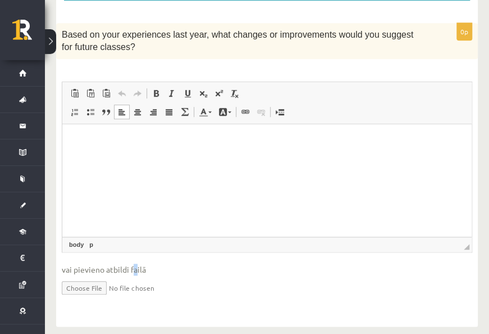
drag, startPoint x: 227, startPoint y: 23, endPoint x: 136, endPoint y: 256, distance: 250.4
click at [136, 263] on span "vai pievieno atbildi failā" at bounding box center [267, 269] width 411 height 12
drag, startPoint x: 136, startPoint y: 256, endPoint x: 115, endPoint y: 256, distance: 21.4
click at [115, 263] on span "vai pievieno atbildi failā" at bounding box center [267, 269] width 411 height 12
drag, startPoint x: 176, startPoint y: 379, endPoint x: 94, endPoint y: 197, distance: 199.8
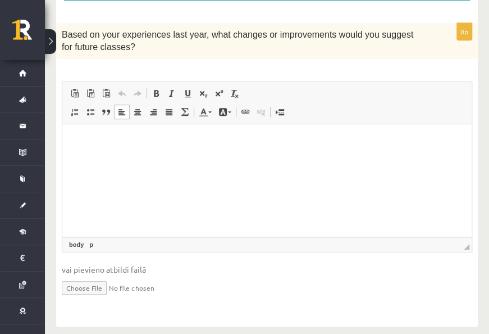
click at [94, 158] on html at bounding box center [266, 141] width 409 height 34
drag, startPoint x: 339, startPoint y: 169, endPoint x: 282, endPoint y: 150, distance: 59.7
click at [282, 150] on html at bounding box center [266, 141] width 409 height 34
click at [126, 140] on span "Ielīmēt" at bounding box center [131, 142] width 31 height 16
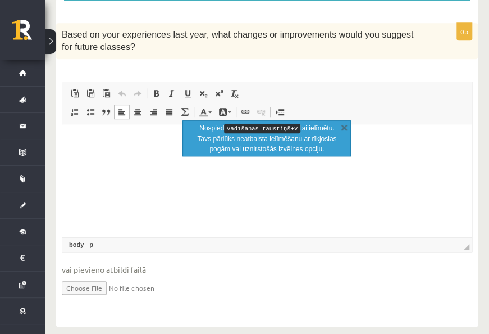
click at [207, 158] on html at bounding box center [266, 141] width 409 height 34
click at [245, 136] on p "Nospied vadīšanas taustiņš+V lai ielīmētu. Tavs pārlūks neatbalsta ielīmēšanu a…" at bounding box center [267, 138] width 142 height 31
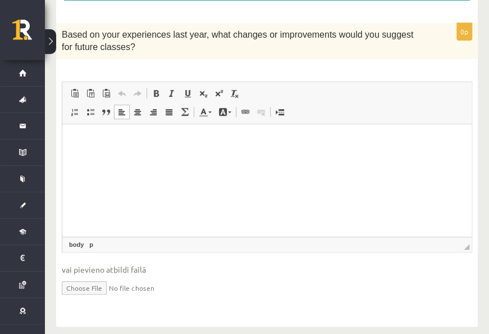
drag, startPoint x: 335, startPoint y: 258, endPoint x: 274, endPoint y: 143, distance: 130.7
click at [274, 143] on p "Bagātinātā teksta redaktors, wiswyg-editor-user-answer-47433751072880" at bounding box center [267, 141] width 387 height 12
click at [288, 139] on span "Ielīmēt" at bounding box center [302, 141] width 31 height 16
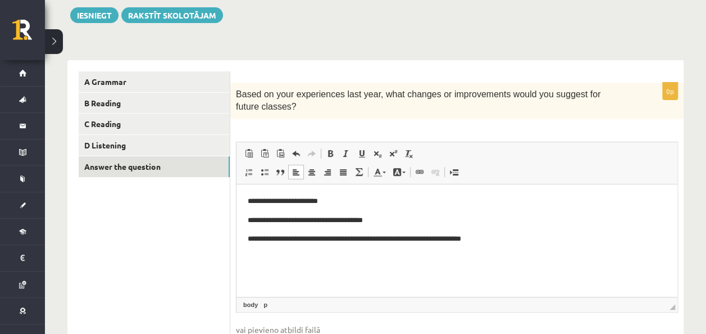
scroll to position [120, 0]
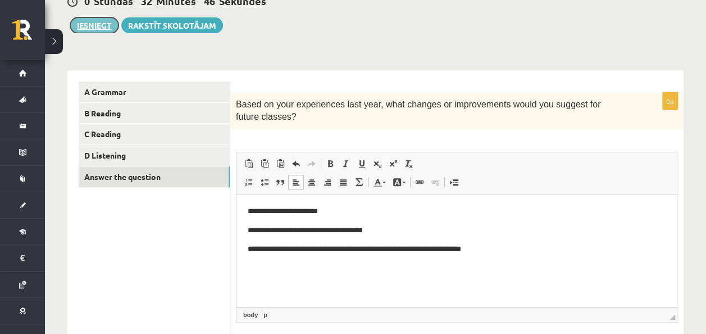
click at [95, 27] on button "Iesniegt" at bounding box center [94, 25] width 48 height 16
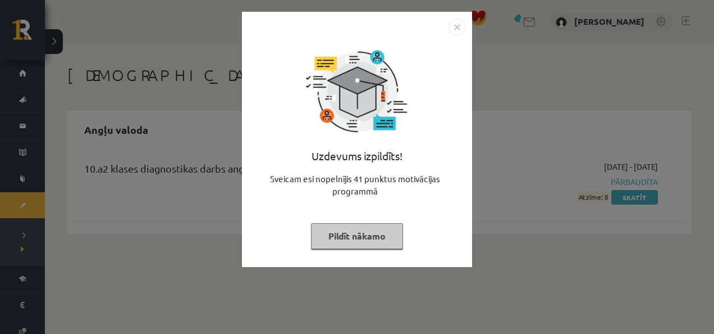
click at [459, 29] on img "Close" at bounding box center [457, 27] width 17 height 17
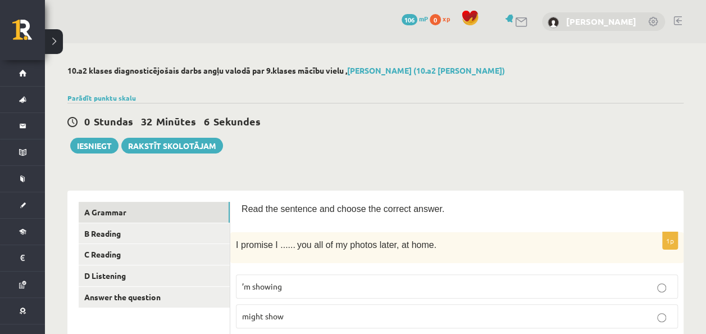
click at [568, 25] on link "[PERSON_NAME]" at bounding box center [601, 21] width 70 height 11
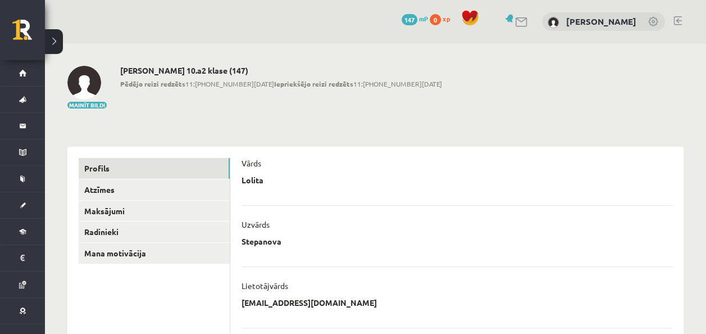
scroll to position [56, 0]
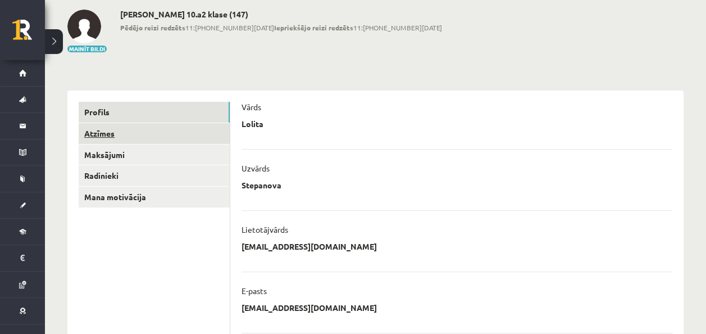
click at [116, 132] on link "Atzīmes" at bounding box center [154, 133] width 151 height 21
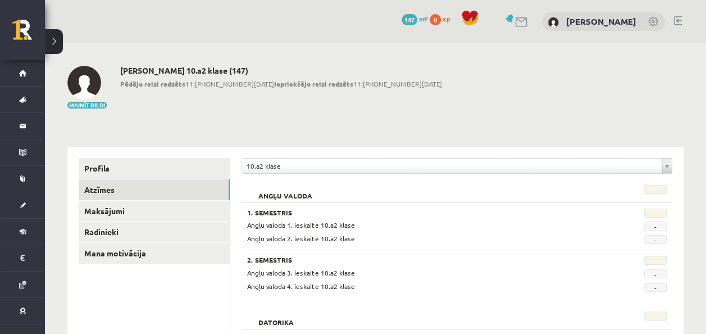
click at [94, 77] on img at bounding box center [84, 83] width 34 height 34
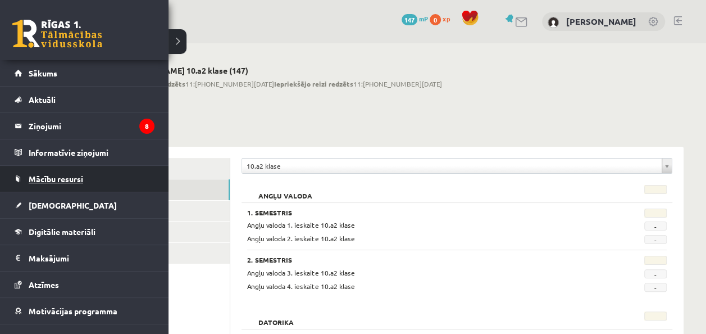
click at [70, 178] on span "Mācību resursi" at bounding box center [56, 179] width 54 height 10
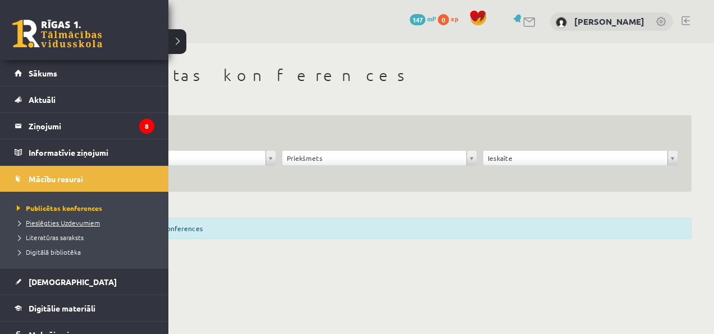
click at [81, 220] on span "Pieslēgties Uzdevumiem" at bounding box center [57, 222] width 86 height 9
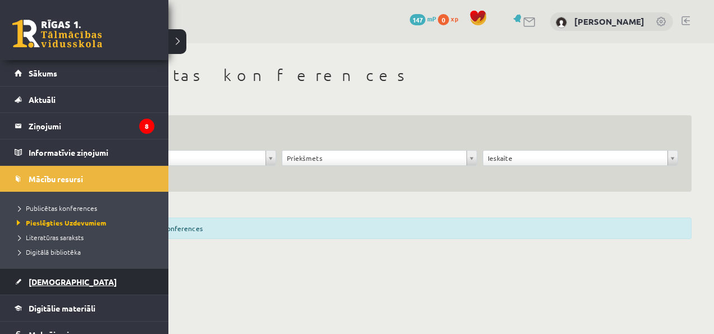
click at [73, 276] on link "[DEMOGRAPHIC_DATA]" at bounding box center [85, 281] width 140 height 26
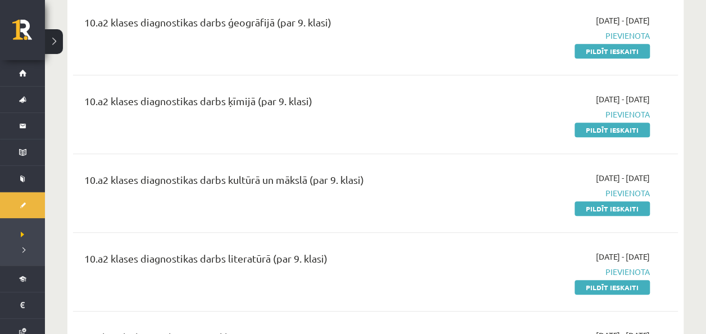
scroll to position [56, 0]
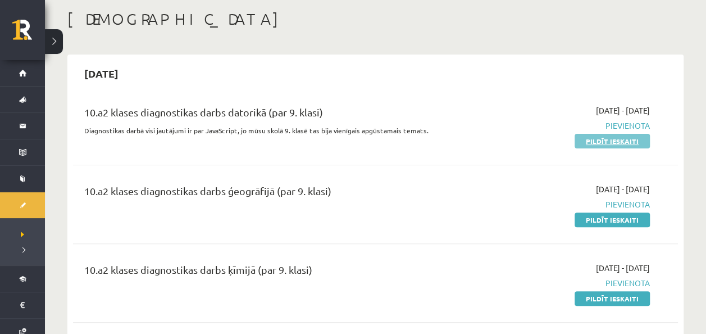
click at [596, 140] on link "Pildīt ieskaiti" at bounding box center [612, 141] width 75 height 15
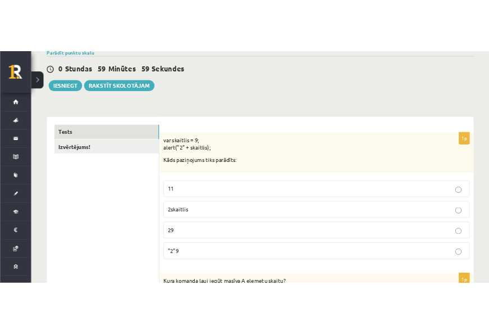
scroll to position [169, 0]
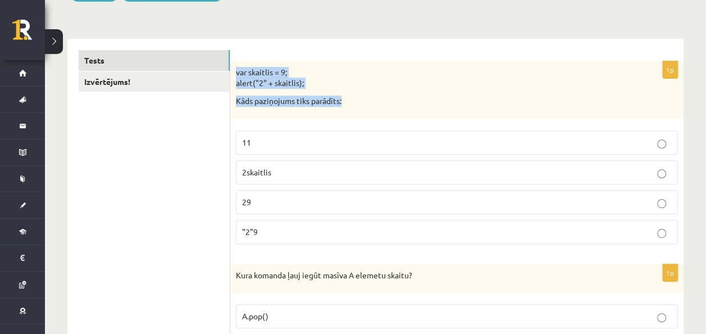
drag, startPoint x: 257, startPoint y: 75, endPoint x: 349, endPoint y: 100, distance: 95.9
click at [349, 100] on div "var skaitlis = 9; alert("2" + skaitlis); Kāds paziņojums tiks parādīts:" at bounding box center [456, 90] width 453 height 58
drag, startPoint x: 349, startPoint y: 100, endPoint x: 277, endPoint y: 79, distance: 75.5
copy div "var skaitlis = 9; alert("2" + skaitlis); Kāds paziņojums tiks parādīts:"
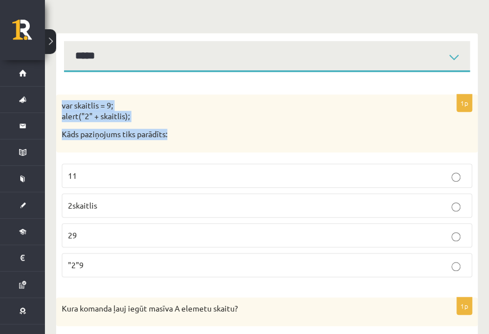
click at [316, 112] on p "var skaitlis = 9; alert("2" + skaitlis);" at bounding box center [239, 111] width 354 height 22
drag, startPoint x: 63, startPoint y: 103, endPoint x: 162, endPoint y: 262, distance: 186.7
click at [162, 262] on div "1p var skaitlis = 9; alert("2" + skaitlis); Kāds paziņojums tiks parādīts: 11 2…" at bounding box center [267, 190] width 422 height 192
drag, startPoint x: 162, startPoint y: 262, endPoint x: 114, endPoint y: 128, distance: 141.9
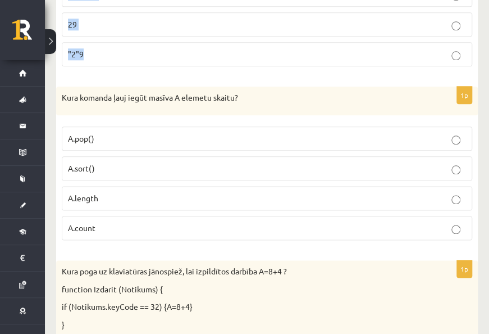
scroll to position [393, 0]
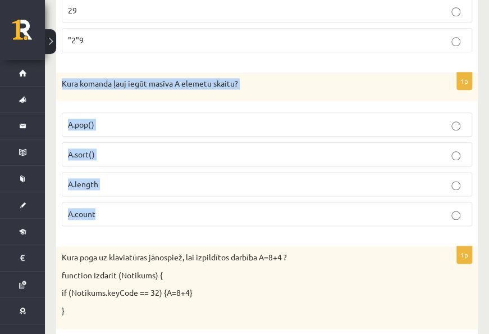
drag, startPoint x: 63, startPoint y: 81, endPoint x: 224, endPoint y: 199, distance: 198.8
click at [224, 199] on div "1p Kura komanda ļauj iegūt masīva A elemetu skaitu? A.pop() A.sort() A.length A…" at bounding box center [267, 153] width 422 height 163
drag, startPoint x: 224, startPoint y: 199, endPoint x: 157, endPoint y: 75, distance: 140.5
copy div "Kura komanda ļauj iegūt masīva A elemetu skaitu? A.pop() A.sort() A.length A.co…"
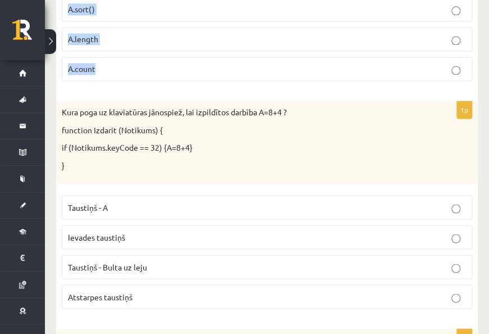
scroll to position [562, 0]
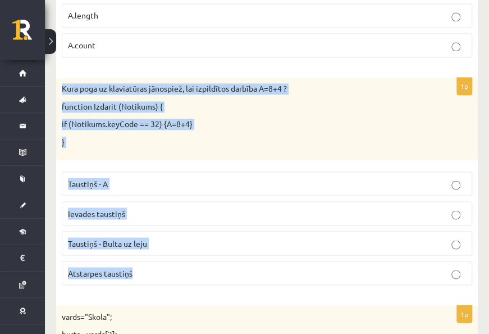
drag, startPoint x: 61, startPoint y: 86, endPoint x: 225, endPoint y: 261, distance: 240.0
click at [225, 261] on div "1p Kura poga uz klaviatūras jānospiež, lai izpildītos darbība A=8+4 ? function …" at bounding box center [267, 186] width 422 height 216
drag, startPoint x: 225, startPoint y: 261, endPoint x: 154, endPoint y: 104, distance: 172.5
copy div "Kura poga uz klaviatūras jānospiež, lai izpildītos darbība A=8+4 ? function Izd…"
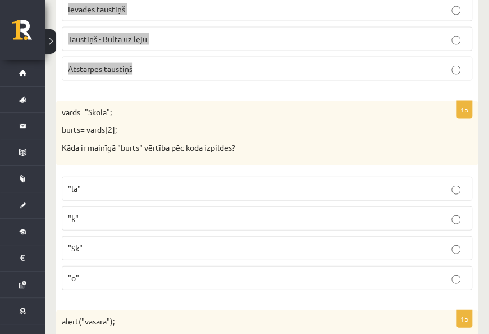
scroll to position [786, 0]
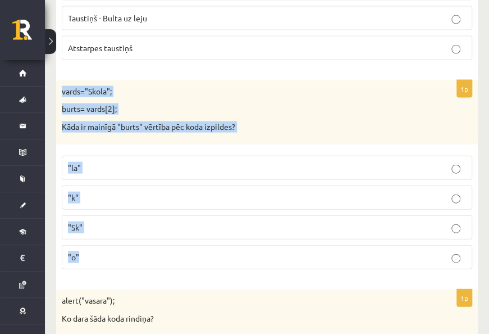
drag, startPoint x: 63, startPoint y: 85, endPoint x: 151, endPoint y: 249, distance: 185.9
click at [151, 250] on div "1p vards="Skola"; burts= vards[2]; Kāda ir mainīgā "burts" vērtība pēc koda izp…" at bounding box center [267, 179] width 422 height 198
drag, startPoint x: 151, startPoint y: 249, endPoint x: 95, endPoint y: 93, distance: 165.8
copy div "vards="Skola"; burts= vards[2]; Kāda ir mainīgā "burts" vērtība pēc koda izpild…"
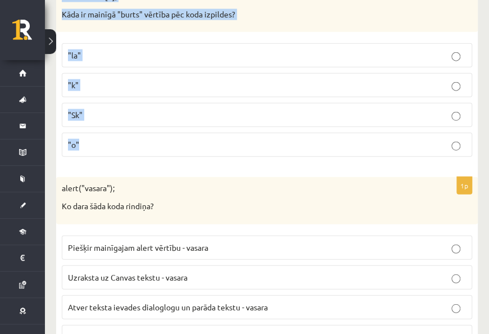
scroll to position [1011, 0]
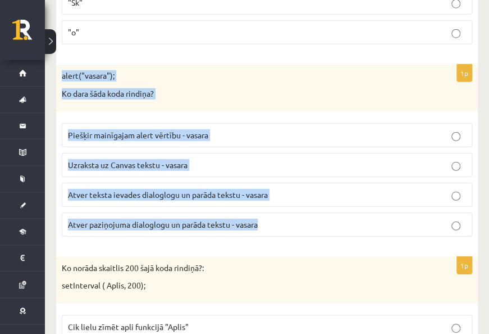
drag, startPoint x: 61, startPoint y: 71, endPoint x: 270, endPoint y: 217, distance: 254.6
click at [270, 217] on div "1p alert("vasara"); Ko dara šāda koda rindiņa? Piešķir mainīgajam alert vērtību…" at bounding box center [267, 155] width 422 height 180
drag, startPoint x: 270, startPoint y: 217, endPoint x: 225, endPoint y: 189, distance: 53.2
copy div "alert("vasara"); Ko dara šāda koda rindiņa? Piešķir mainīgajam alert vērtību - …"
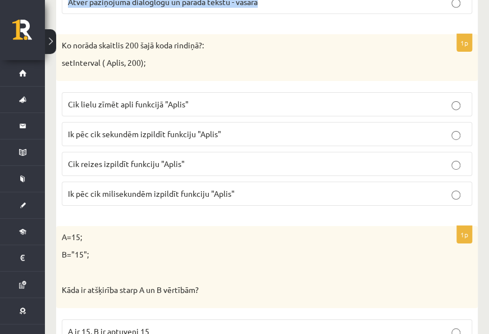
scroll to position [1236, 0]
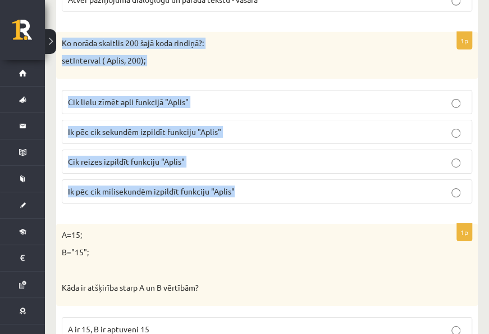
drag, startPoint x: 63, startPoint y: 37, endPoint x: 238, endPoint y: 184, distance: 228.8
click at [238, 184] on div "1p Ko norāda skaitlis 200 šajā koda rindiņā?: setInterval ( Aplis, 200); Cik li…" at bounding box center [267, 122] width 422 height 180
drag, startPoint x: 238, startPoint y: 184, endPoint x: 189, endPoint y: 124, distance: 77.4
copy div "Ko norāda skaitlis 200 šajā koda rindiņā?: setInterval ( Aplis, 200); Cik lielu…"
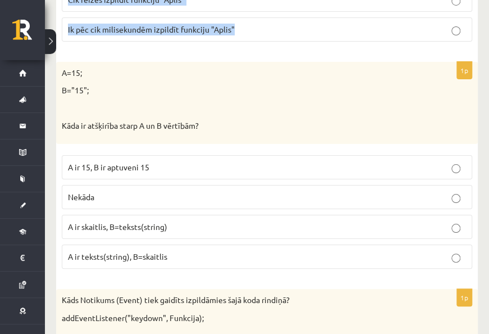
scroll to position [1404, 0]
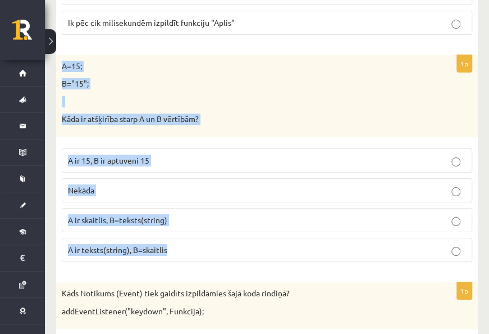
drag, startPoint x: 63, startPoint y: 58, endPoint x: 226, endPoint y: 231, distance: 238.0
click at [226, 231] on div "1p A=15; B="15"; Kāda ir atšķirība starp A un B vērtībām? A ir 15, B ir aptuven…" at bounding box center [267, 163] width 422 height 216
drag, startPoint x: 226, startPoint y: 231, endPoint x: 162, endPoint y: 109, distance: 138.2
copy div "A=15; B="15"; Kāda ir atšķirība starp A un B vērtībām? A ir 15, B ir aptuveni 1…"
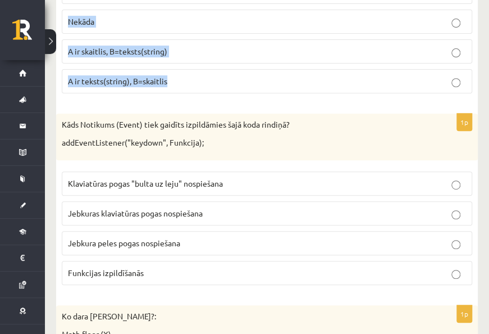
scroll to position [1629, 0]
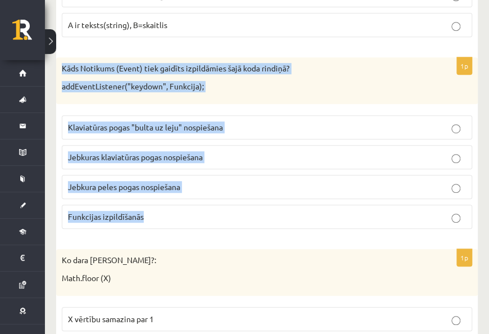
drag, startPoint x: 61, startPoint y: 58, endPoint x: 244, endPoint y: 193, distance: 227.4
click at [244, 193] on div "1p Kāds Notikums (Event) tiek gaidīts izpildāmies šajā koda rindiņā? addEventLi…" at bounding box center [267, 147] width 422 height 180
drag, startPoint x: 244, startPoint y: 193, endPoint x: 209, endPoint y: 59, distance: 138.8
copy div "Kāds Notikums (Event) tiek gaidīts izpildāmies šajā koda rindiņā? addEventListe…"
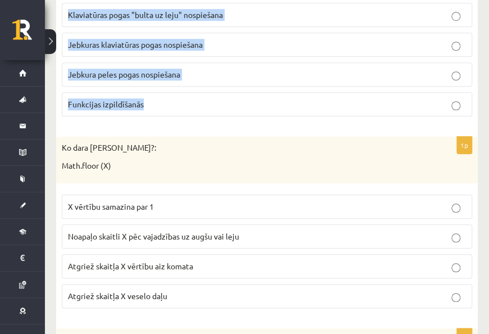
scroll to position [1797, 0]
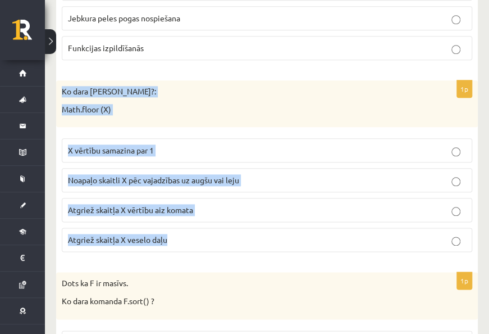
drag, startPoint x: 63, startPoint y: 80, endPoint x: 221, endPoint y: 219, distance: 210.5
click at [221, 219] on div "1p Ko dara koda rindiņa?: Math.floor (X) X vērtību samazina par 1 Noapaļo skait…" at bounding box center [267, 170] width 422 height 180
drag, startPoint x: 221, startPoint y: 219, endPoint x: 135, endPoint y: 79, distance: 163.9
copy div "Ko [PERSON_NAME]?: Math.floor (X) X vērtību samazina par 1 Noapaļo skaitli X pē…"
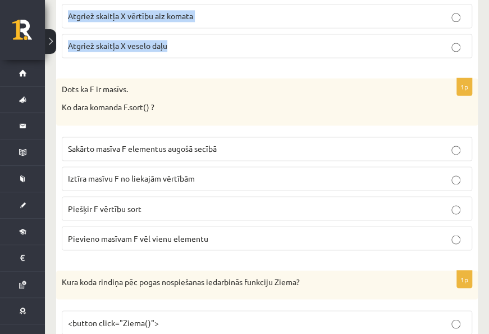
scroll to position [2022, 0]
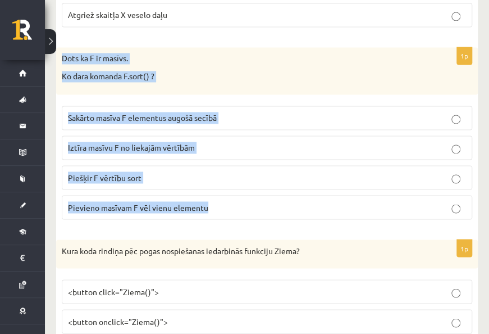
drag, startPoint x: 62, startPoint y: 48, endPoint x: 251, endPoint y: 202, distance: 243.9
click at [251, 202] on div "1p Dots ka F ir masīvs. Ko dara komanda F.sort() ? Sakārto masīva F elementus a…" at bounding box center [267, 137] width 422 height 180
copy div "Dots ka F ir masīvs. Ko dara komanda F.sort() ? Sakārto masīva F elementus augo…"
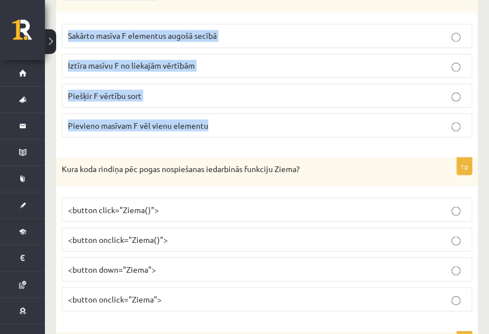
scroll to position [2191, 0]
